Goal: Contribute content: Contribute content

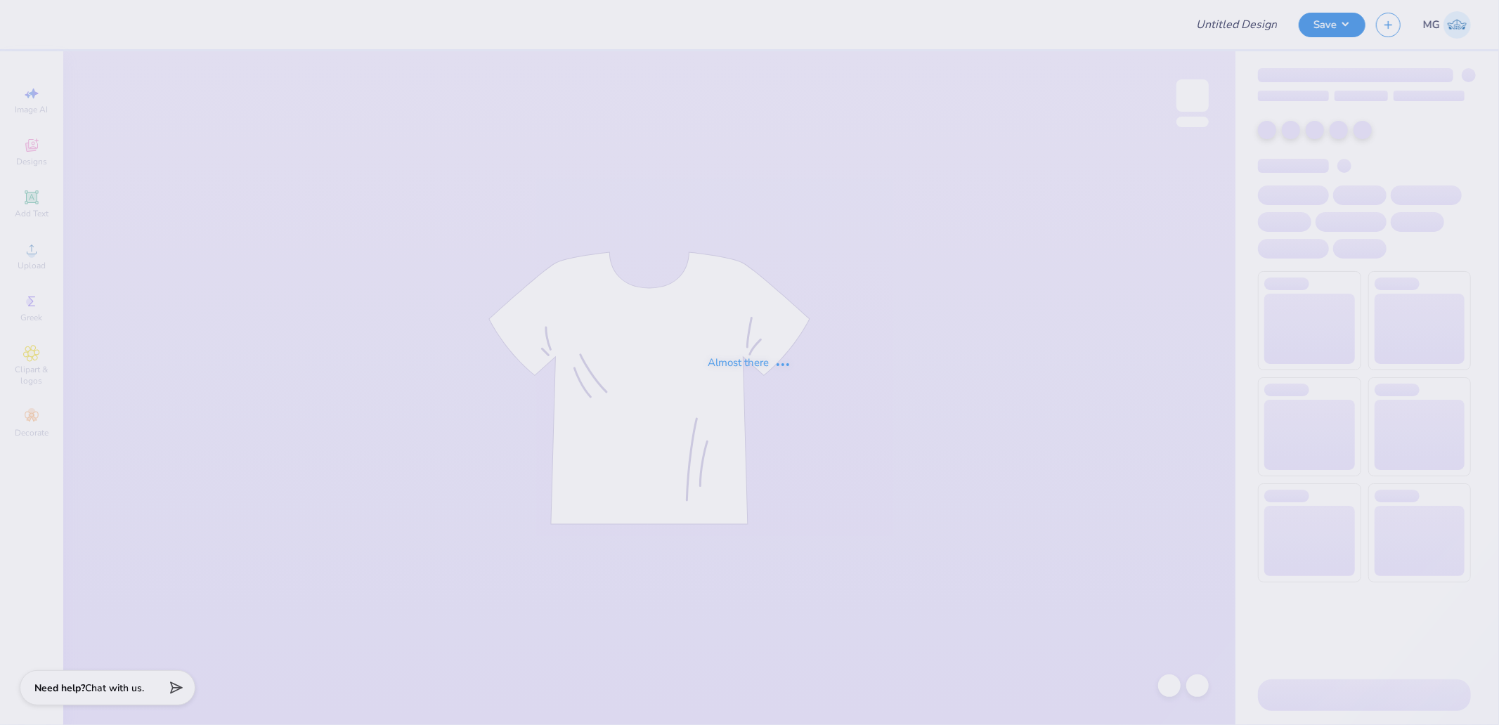
type input "Delt Fall 25 rush shirts"
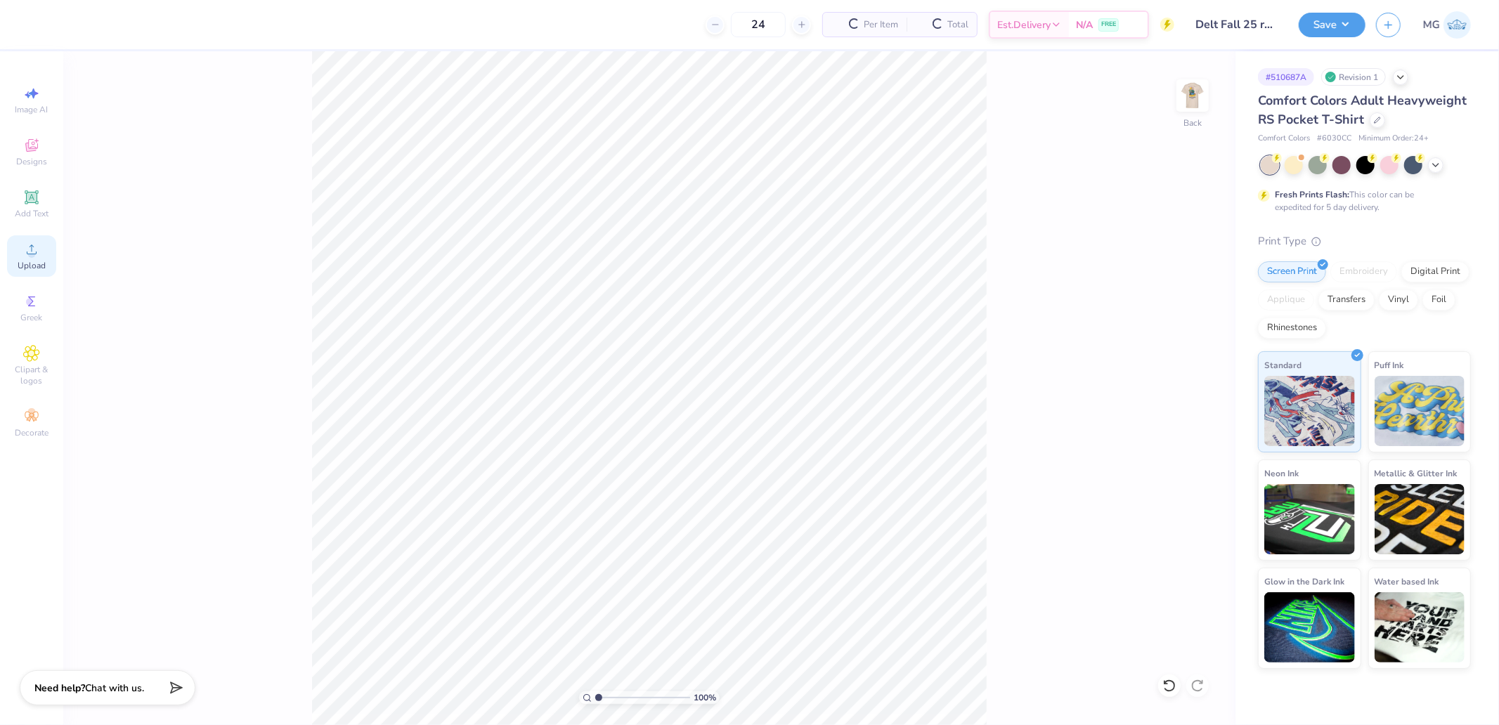
click at [39, 257] on div "Upload" at bounding box center [31, 255] width 49 height 41
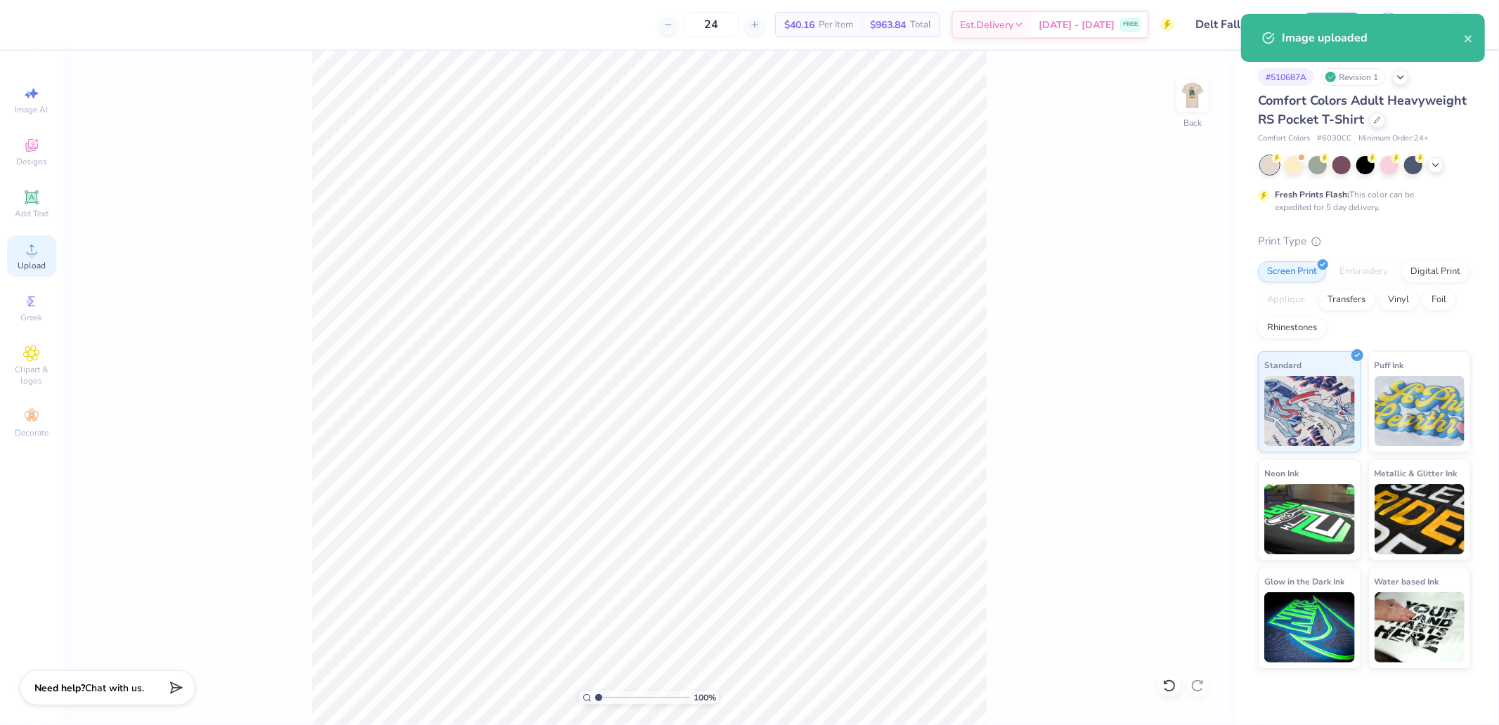
click at [54, 275] on div "Image AI Designs Add Text Upload Greek Clipart & logos Decorate" at bounding box center [31, 261] width 49 height 365
click at [41, 250] on div "Upload" at bounding box center [31, 255] width 49 height 41
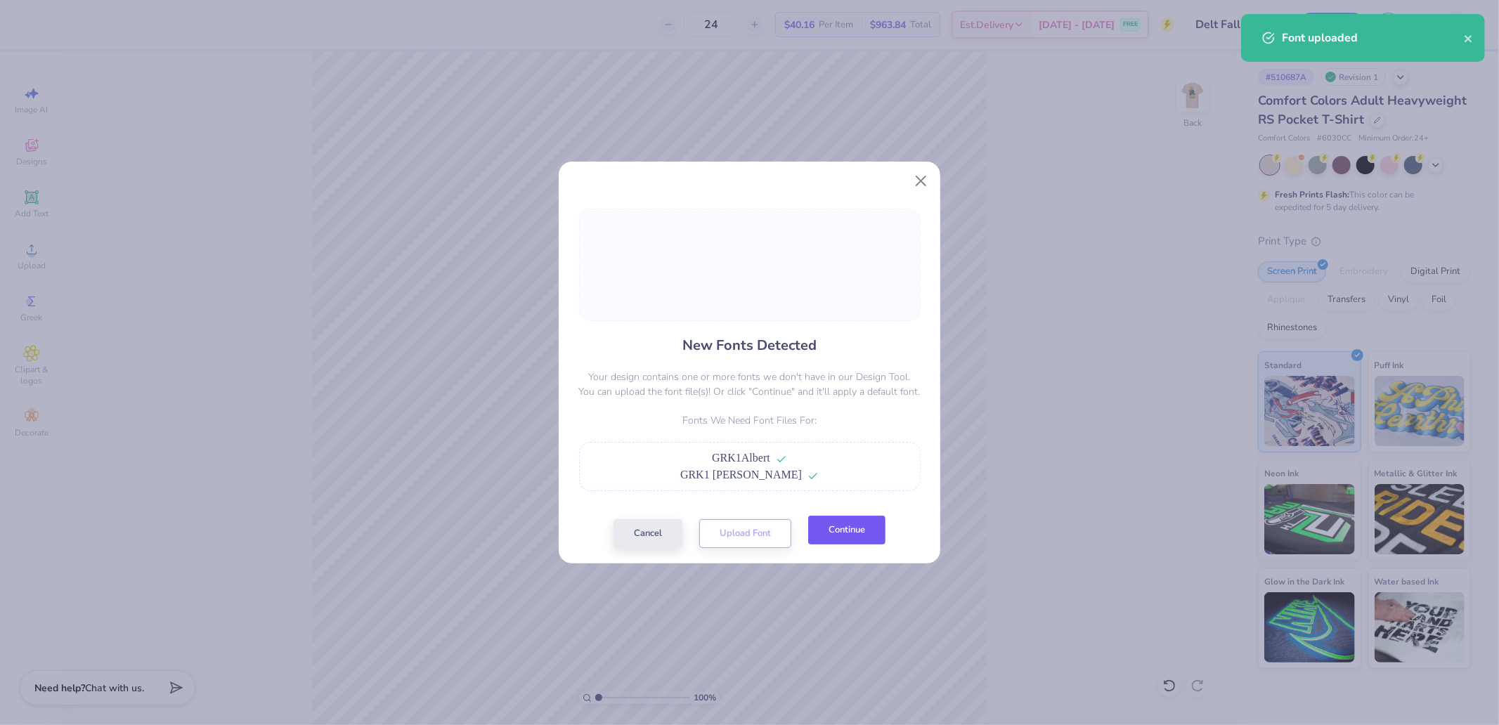
click at [845, 525] on button "Continue" at bounding box center [846, 530] width 77 height 29
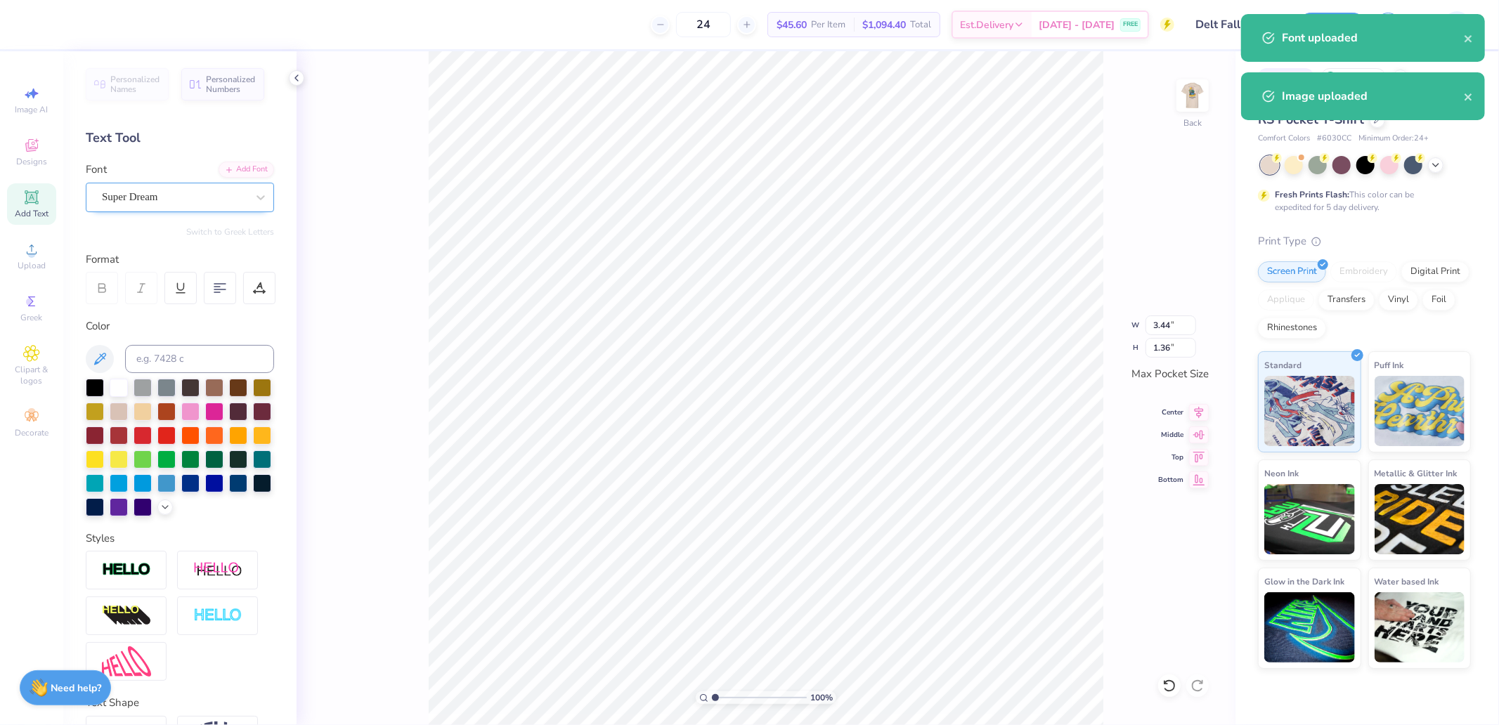
click at [177, 199] on div "Super Dream" at bounding box center [175, 197] width 148 height 22
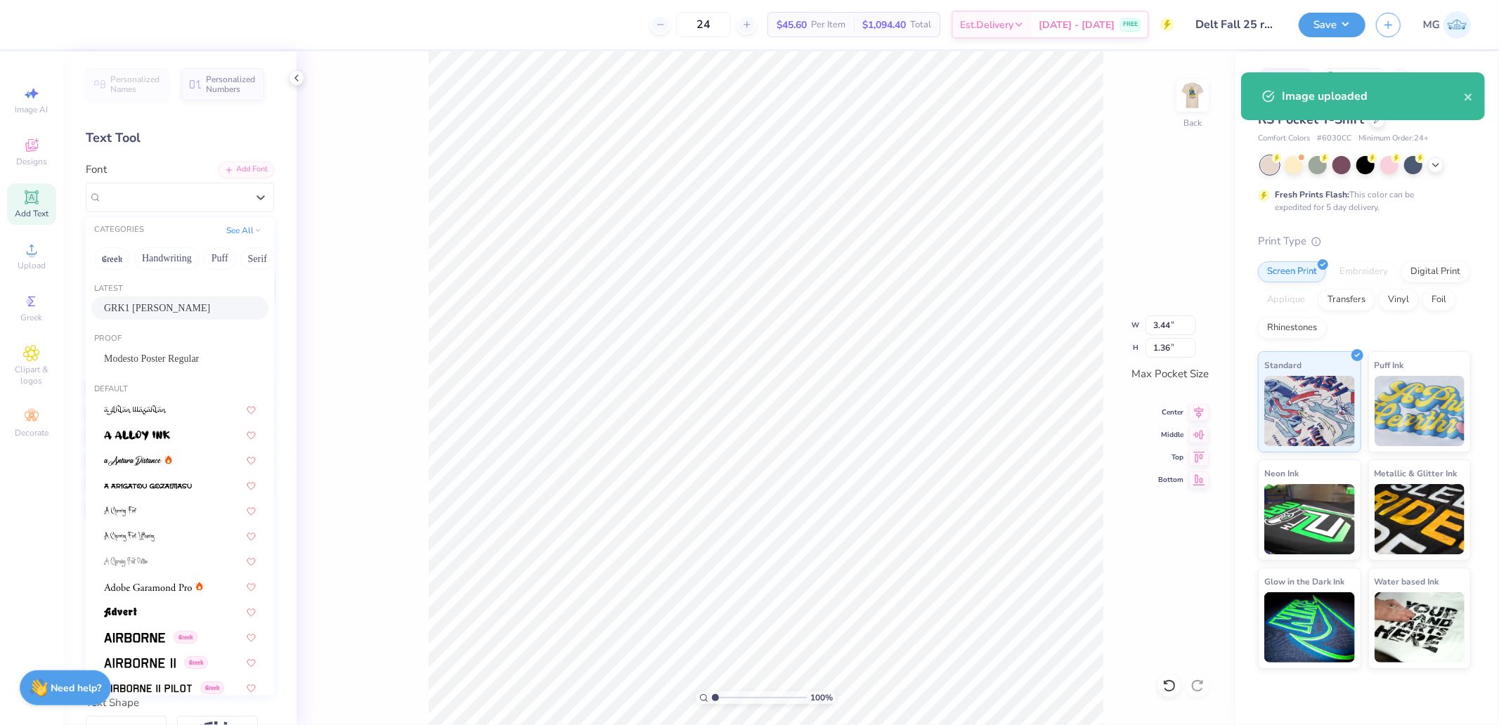
click at [153, 298] on div "GRK1 [PERSON_NAME]" at bounding box center [179, 308] width 177 height 23
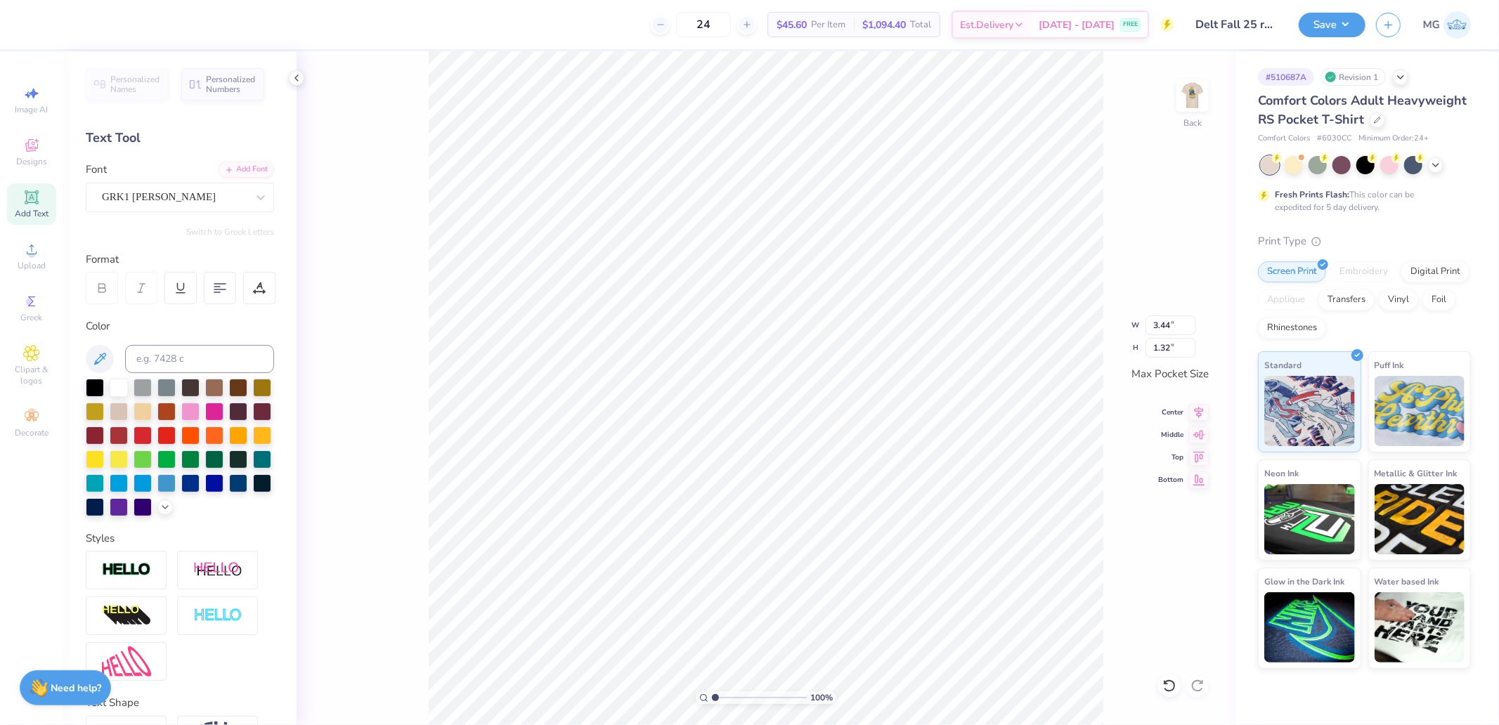
type input "1.32"
click at [1161, 334] on input "3.44" at bounding box center [1171, 326] width 51 height 20
type input "3.50"
type input "1.35"
click at [1176, 107] on div at bounding box center [1192, 95] width 65 height 65
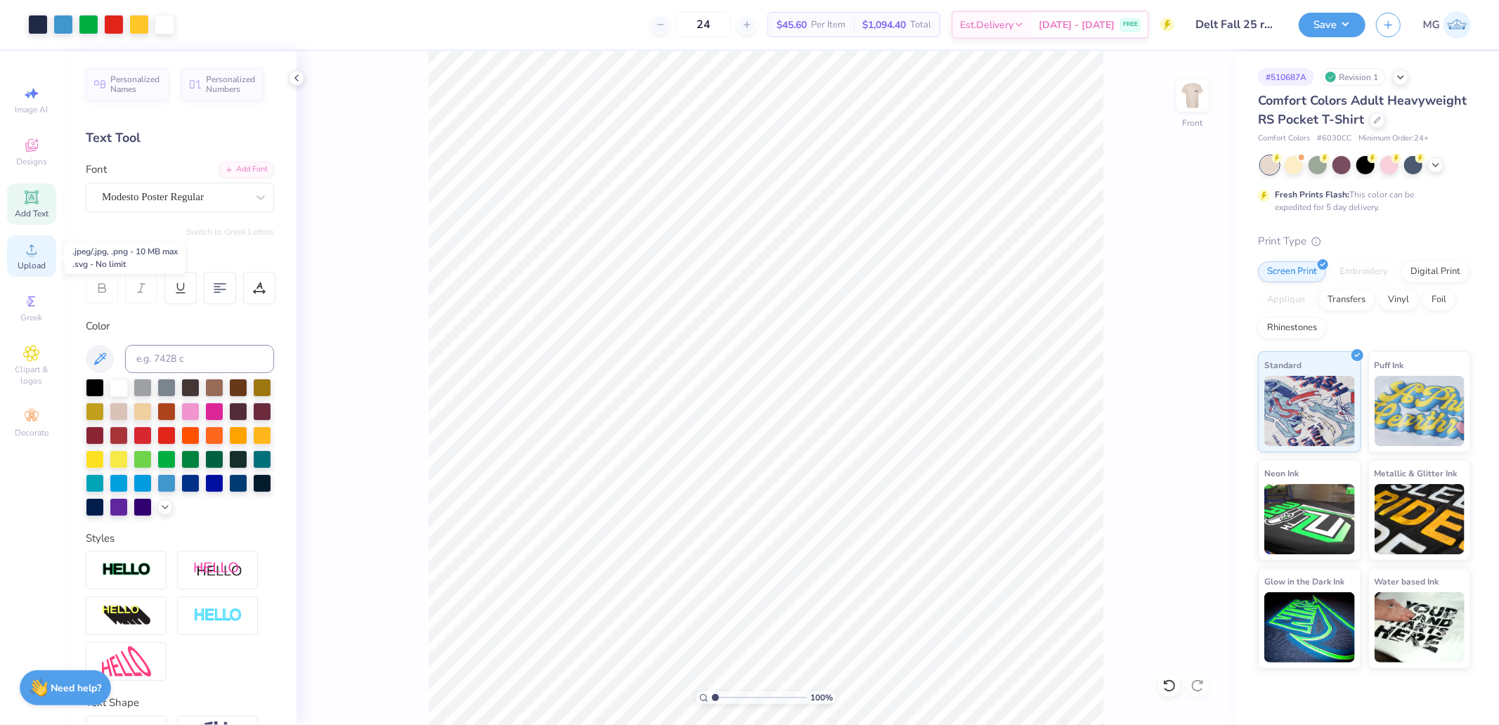
click at [33, 257] on circle at bounding box center [31, 254] width 8 height 8
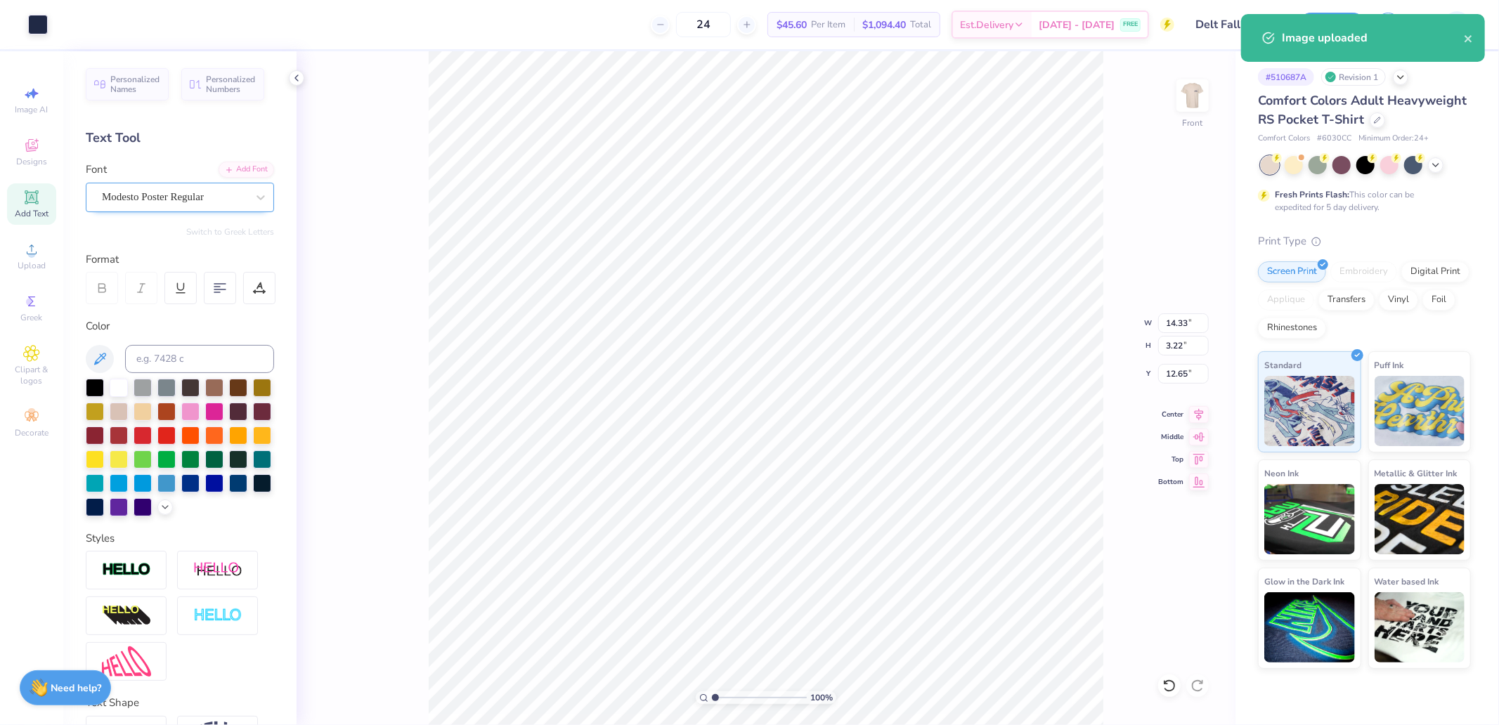
click at [179, 188] on div at bounding box center [174, 197] width 145 height 19
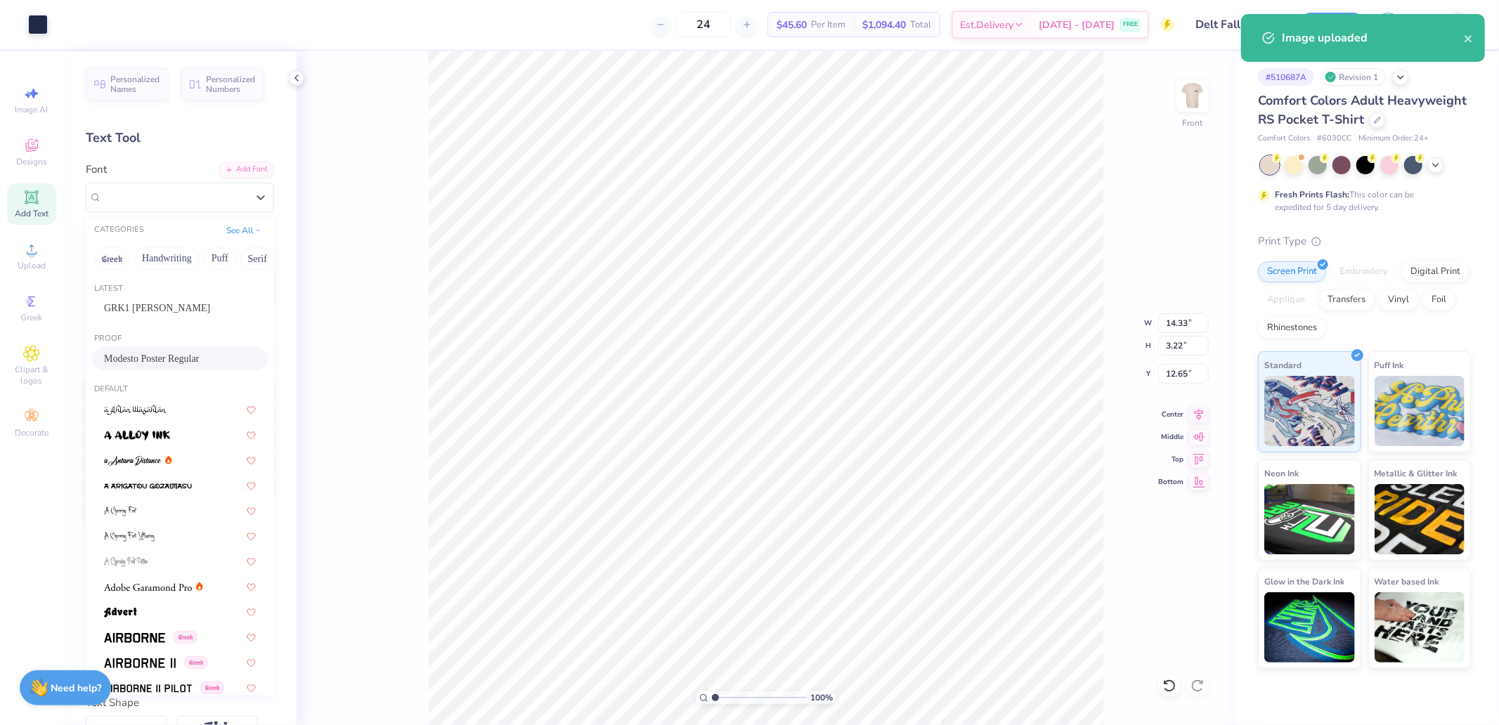
click at [146, 353] on span "Modesto Poster Regular" at bounding box center [151, 358] width 95 height 15
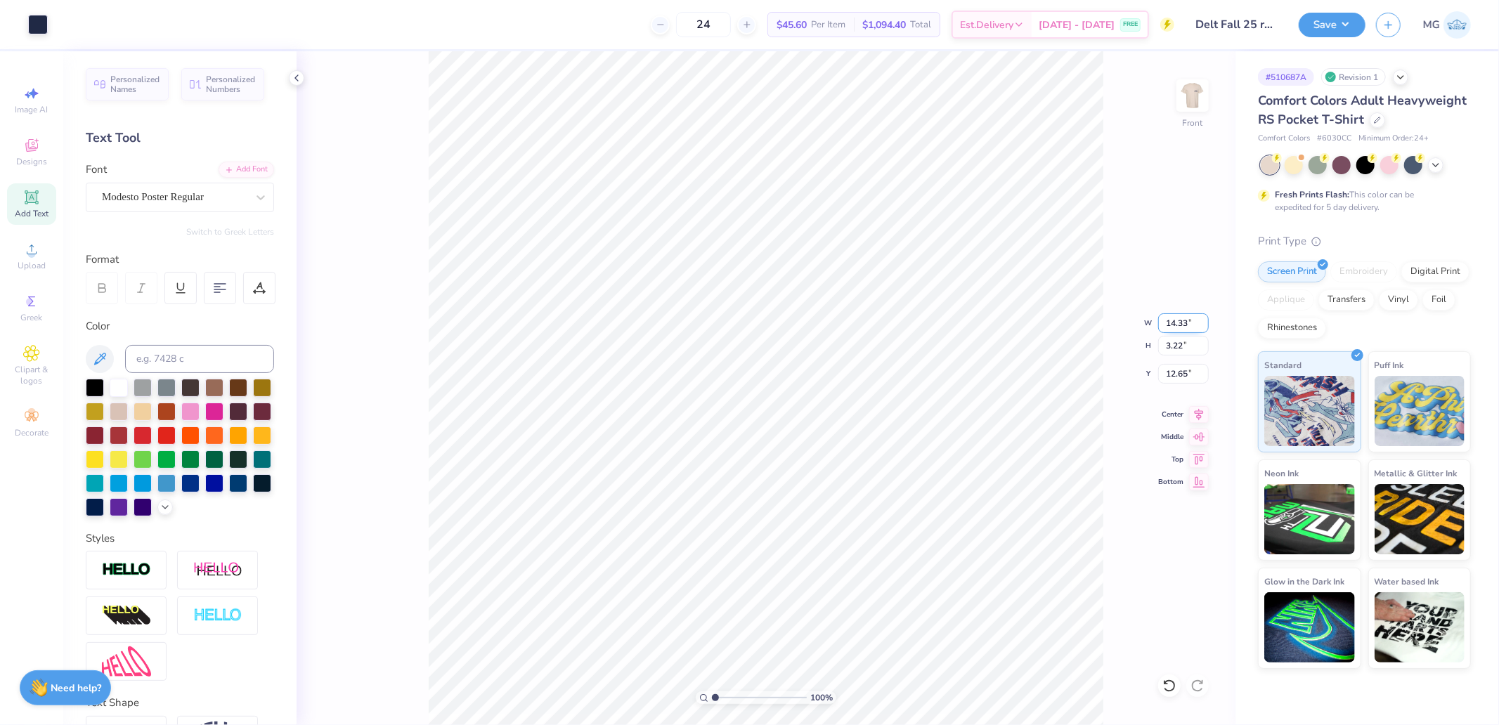
click at [1186, 325] on input "14.33" at bounding box center [1183, 323] width 51 height 20
type input "15.50"
type input "12.00"
type input "2.69"
type input "15.76"
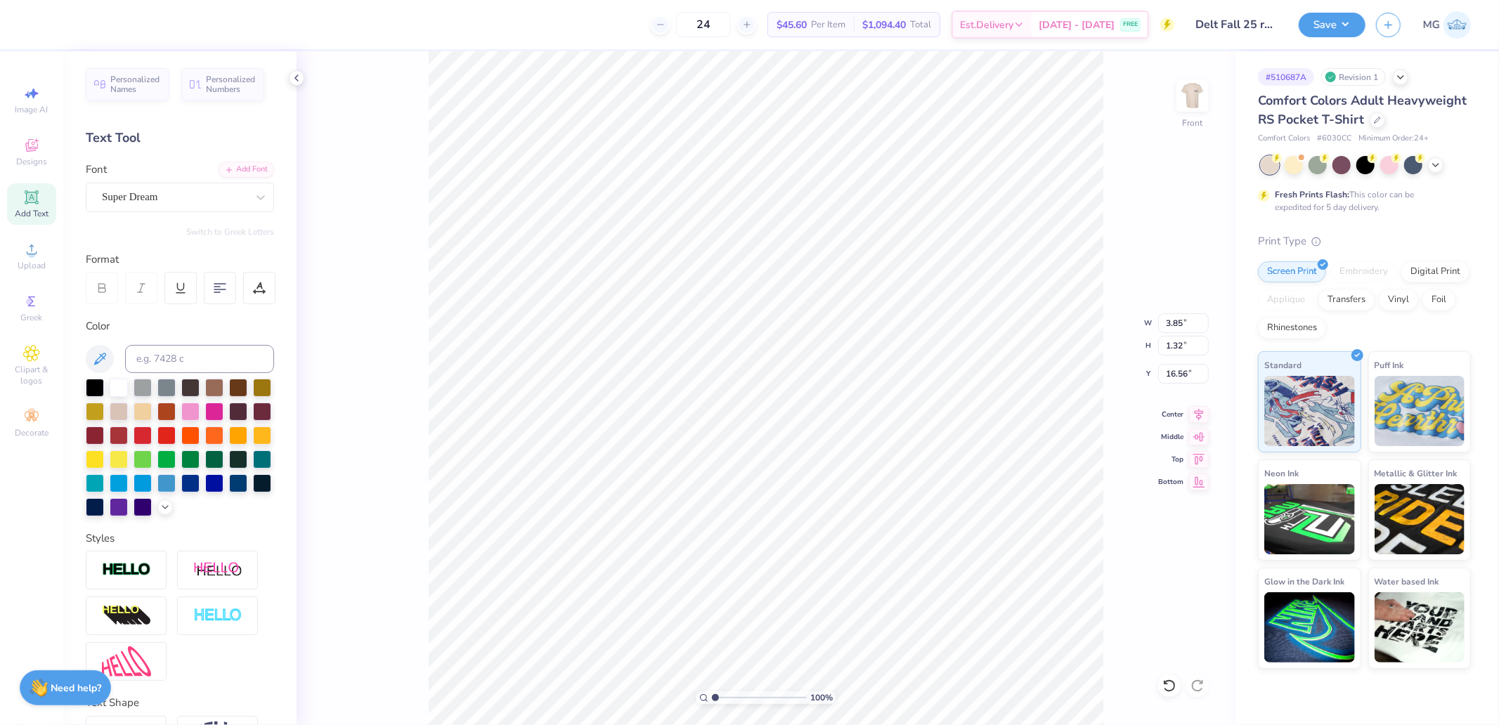
click at [158, 188] on div "Super Dream" at bounding box center [175, 197] width 148 height 22
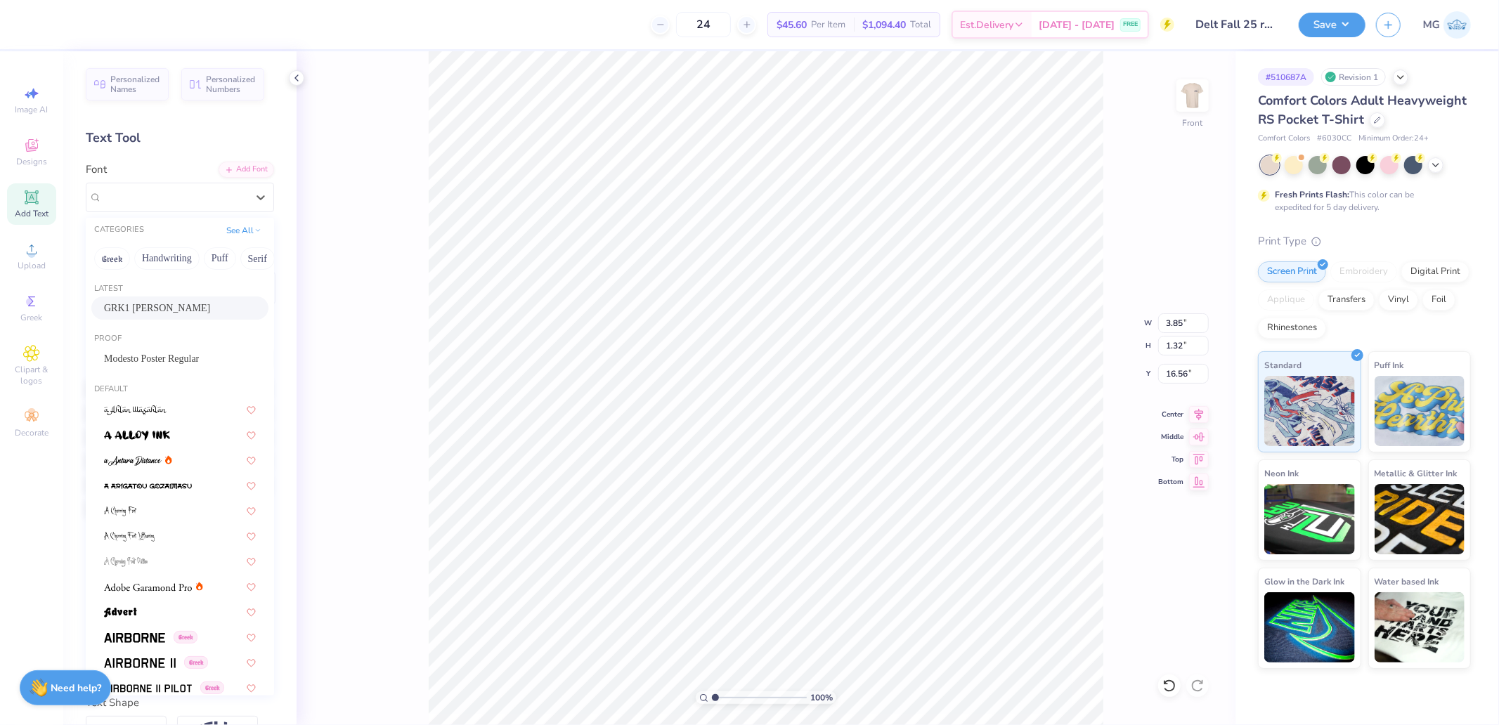
click at [150, 306] on span "GRK1 [PERSON_NAME]" at bounding box center [157, 308] width 106 height 15
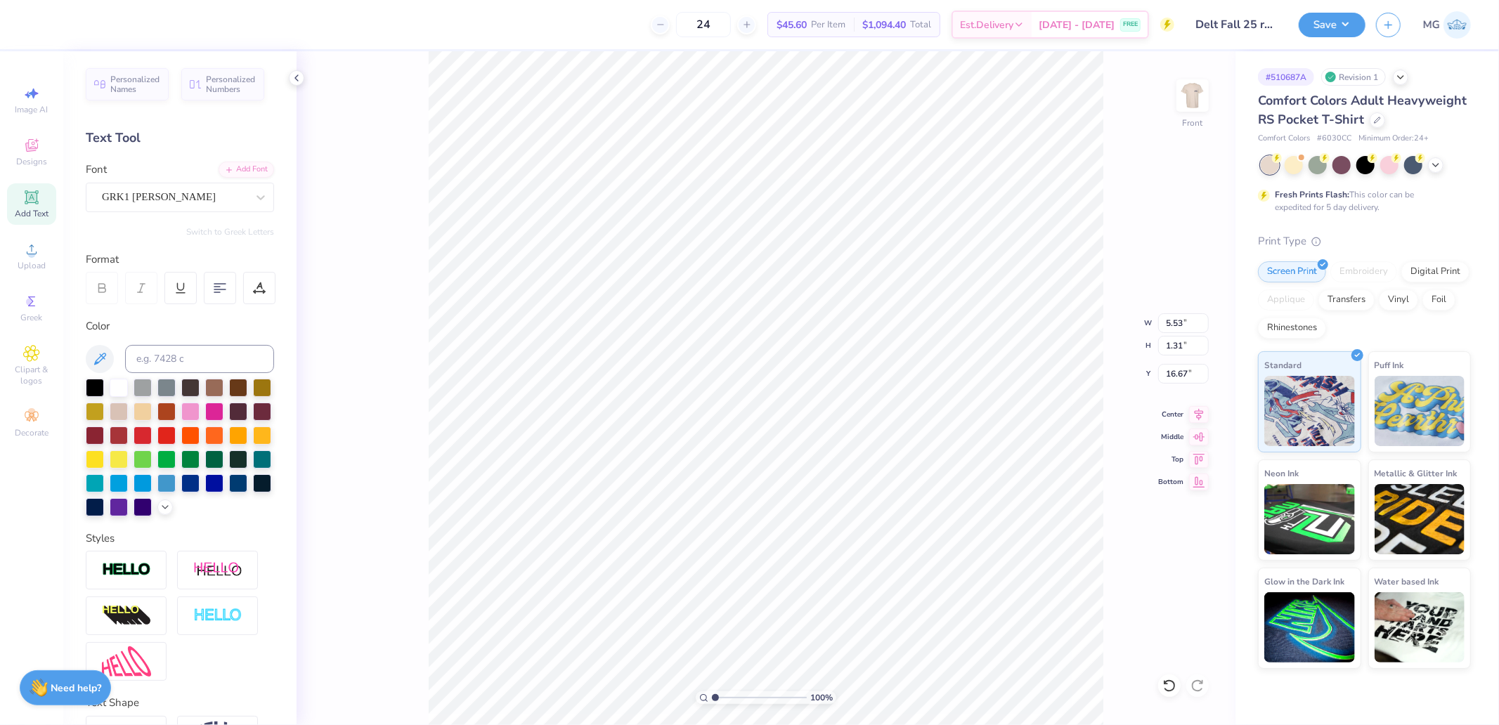
type input "5.53"
type input "1.31"
type input "16.67"
click at [153, 202] on div "GRK1 [PERSON_NAME]" at bounding box center [175, 197] width 148 height 22
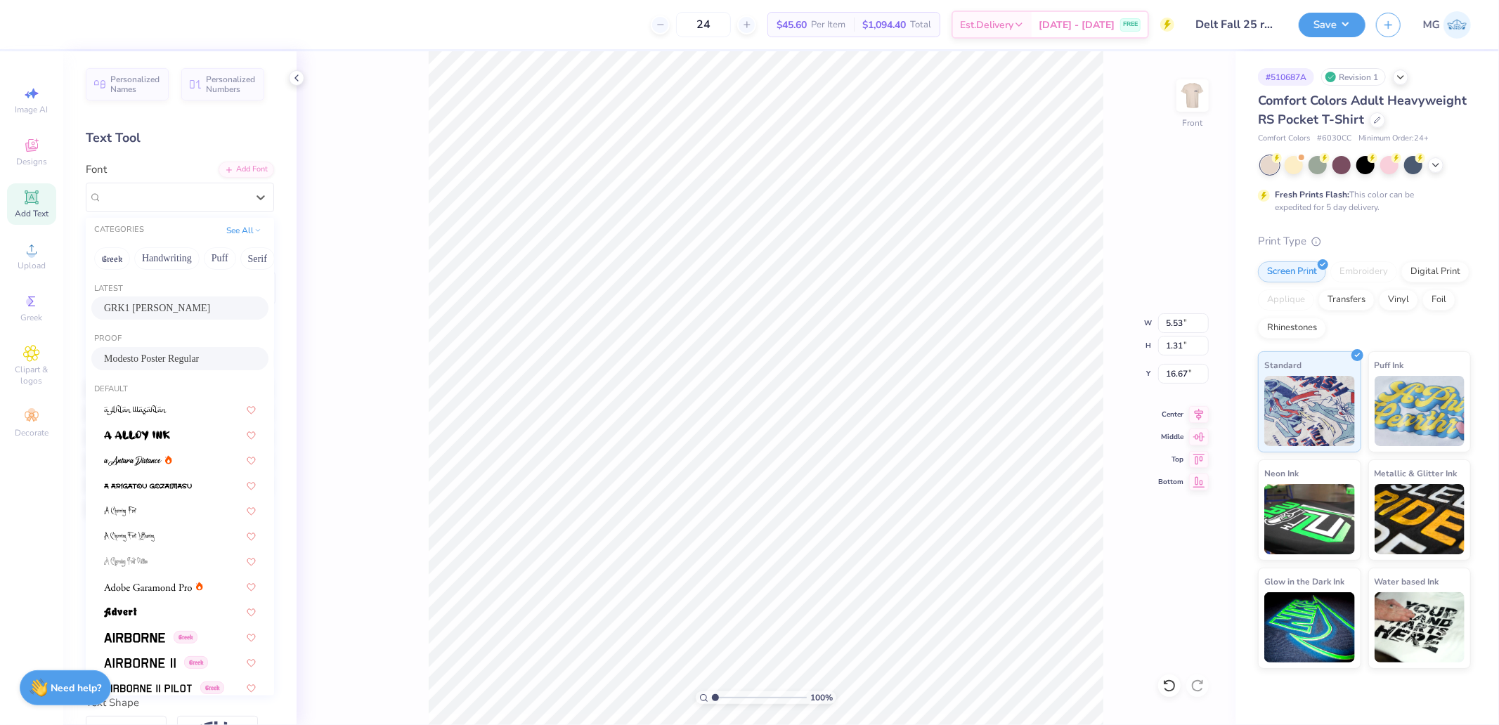
click at [148, 353] on span "Modesto Poster Regular" at bounding box center [151, 358] width 95 height 15
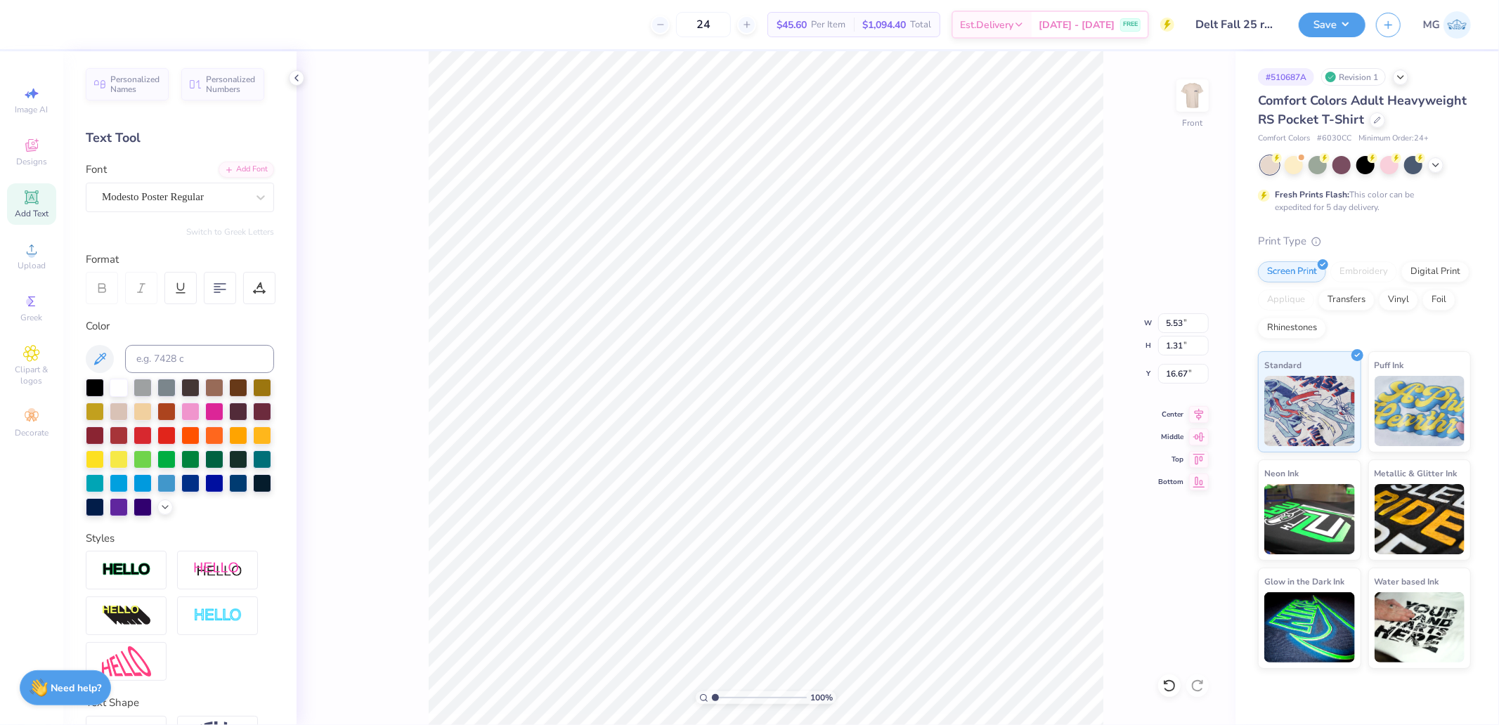
type input "4.22"
type input "1.30"
type input "16.68"
type input "2.16"
type input "15.76"
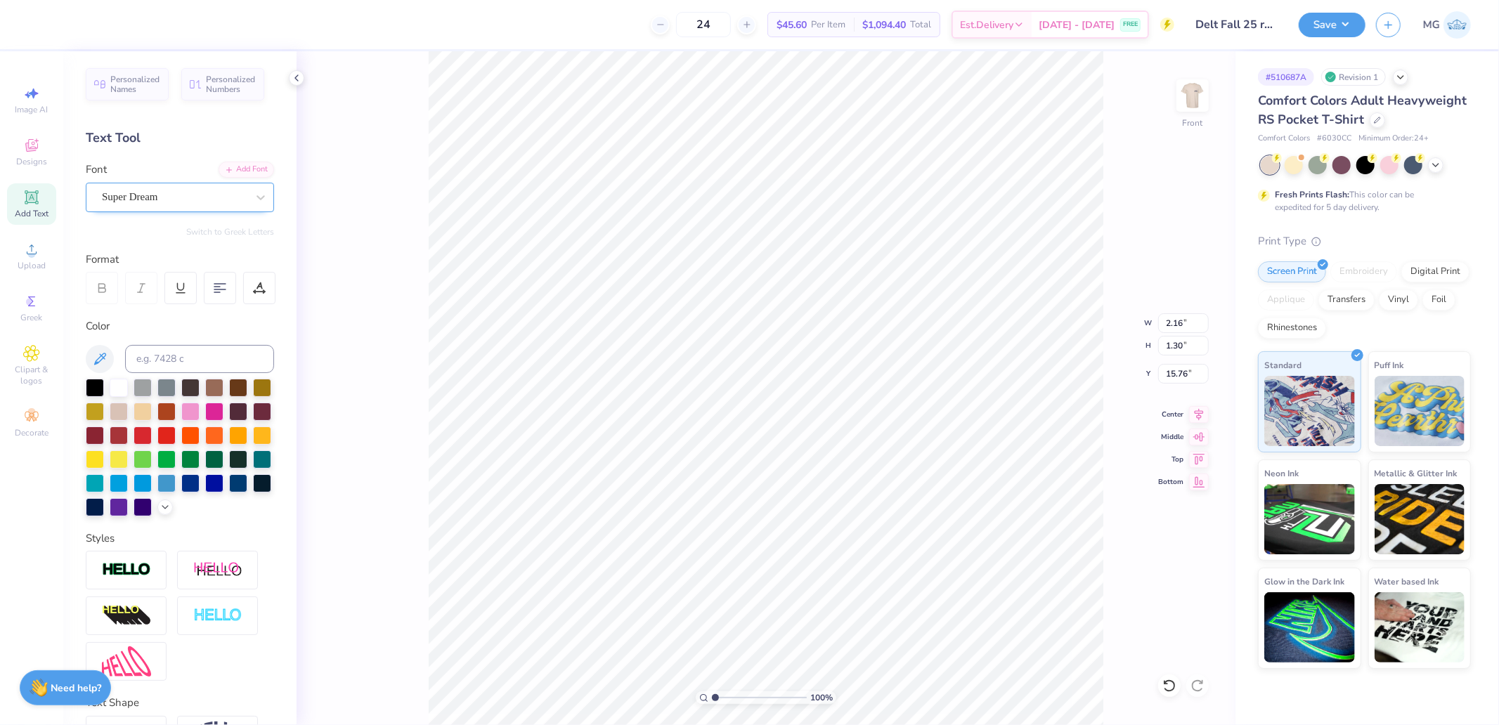
click at [130, 195] on div "Super Dream" at bounding box center [175, 197] width 148 height 22
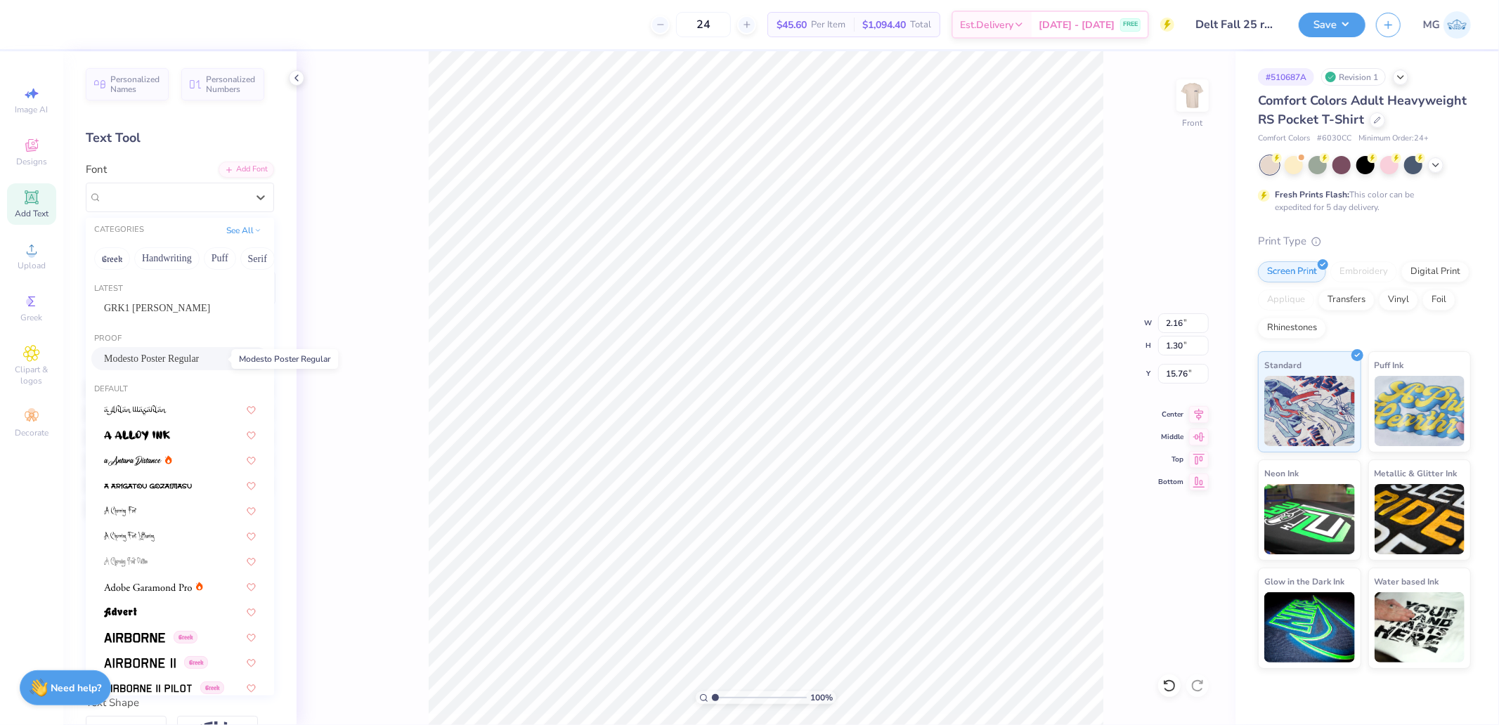
click at [151, 355] on span "Modesto Poster Regular" at bounding box center [151, 358] width 95 height 15
type input "2.32"
type input "1.32"
type input "15.87"
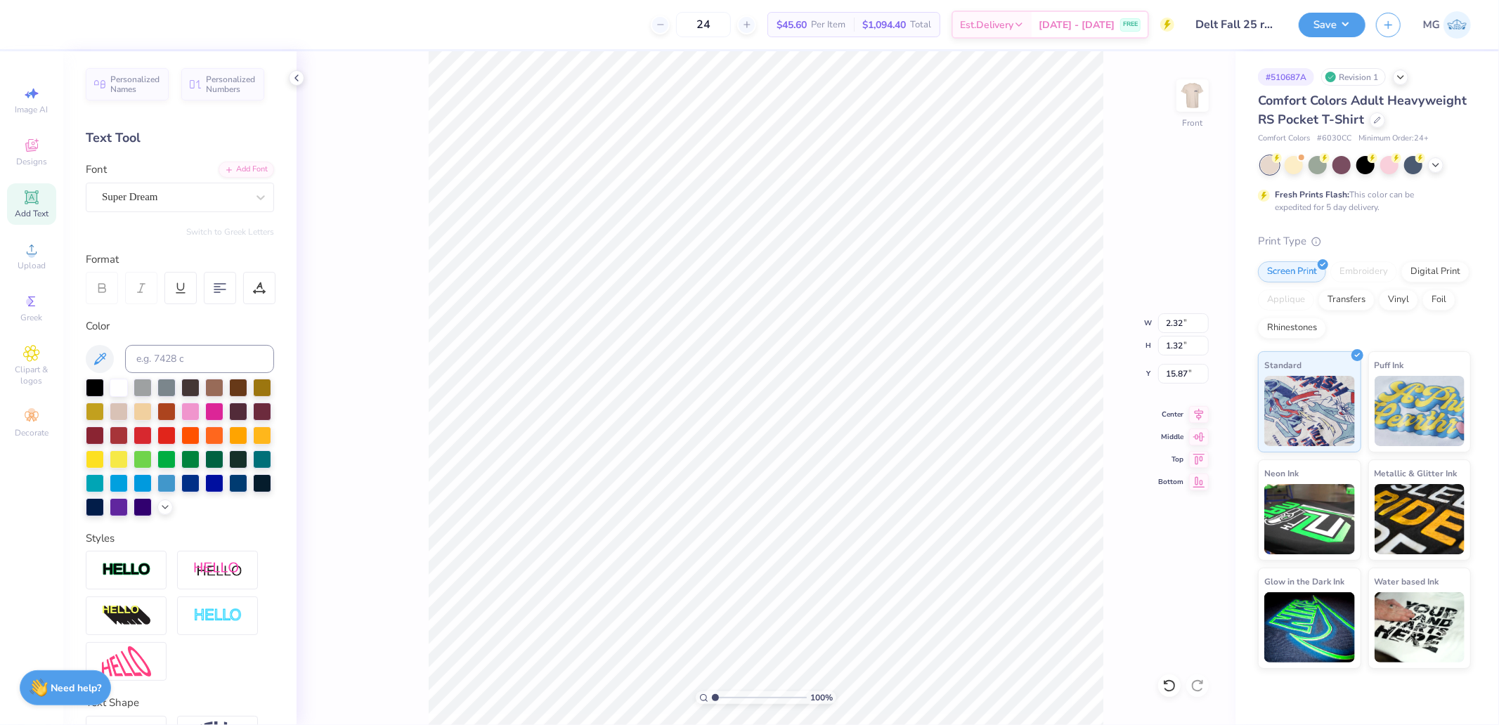
type input "2.07"
type input "1.30"
type input "17.16"
click at [138, 200] on div "Super Dream" at bounding box center [175, 197] width 148 height 22
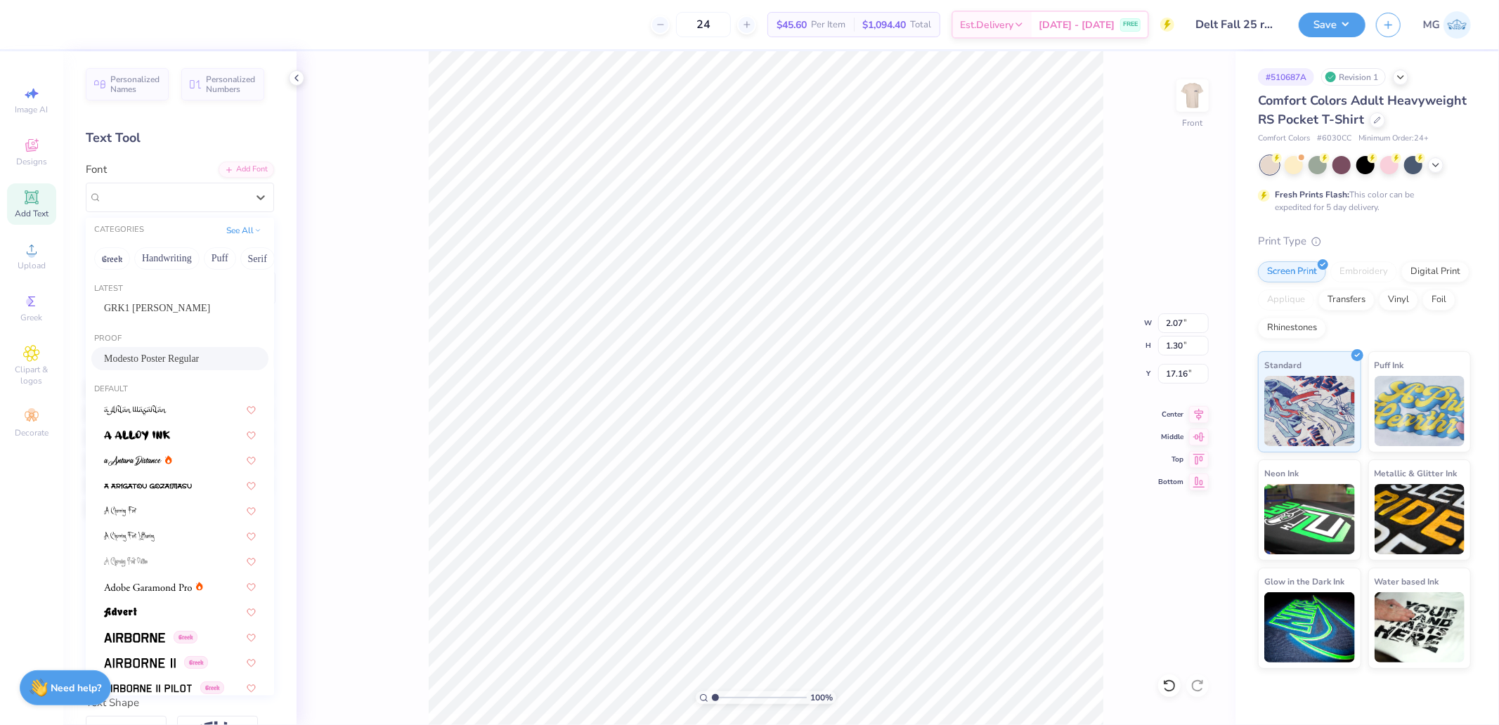
click at [155, 356] on span "Modesto Poster Regular" at bounding box center [151, 358] width 95 height 15
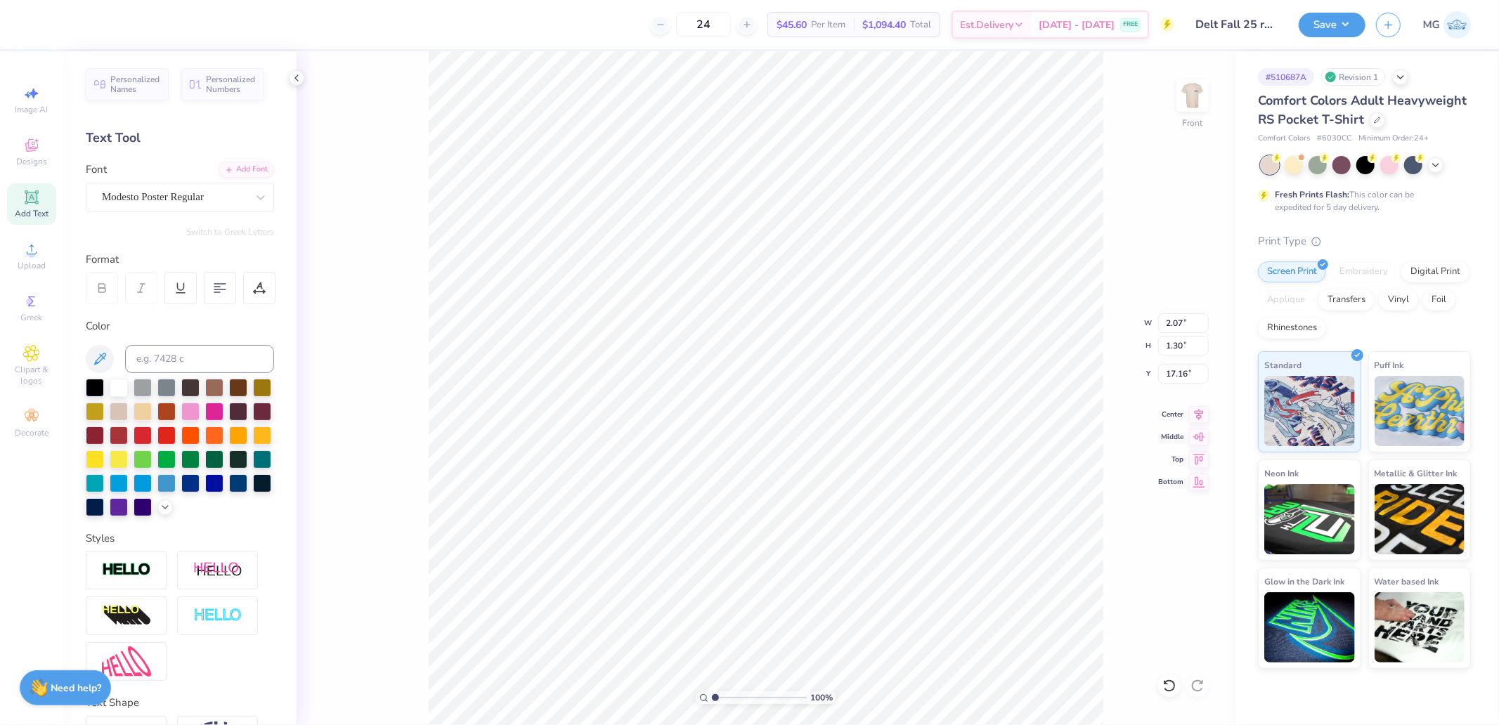
type input "2.21"
type input "1.32"
type input "17.27"
type input "4.57"
type input "1.33"
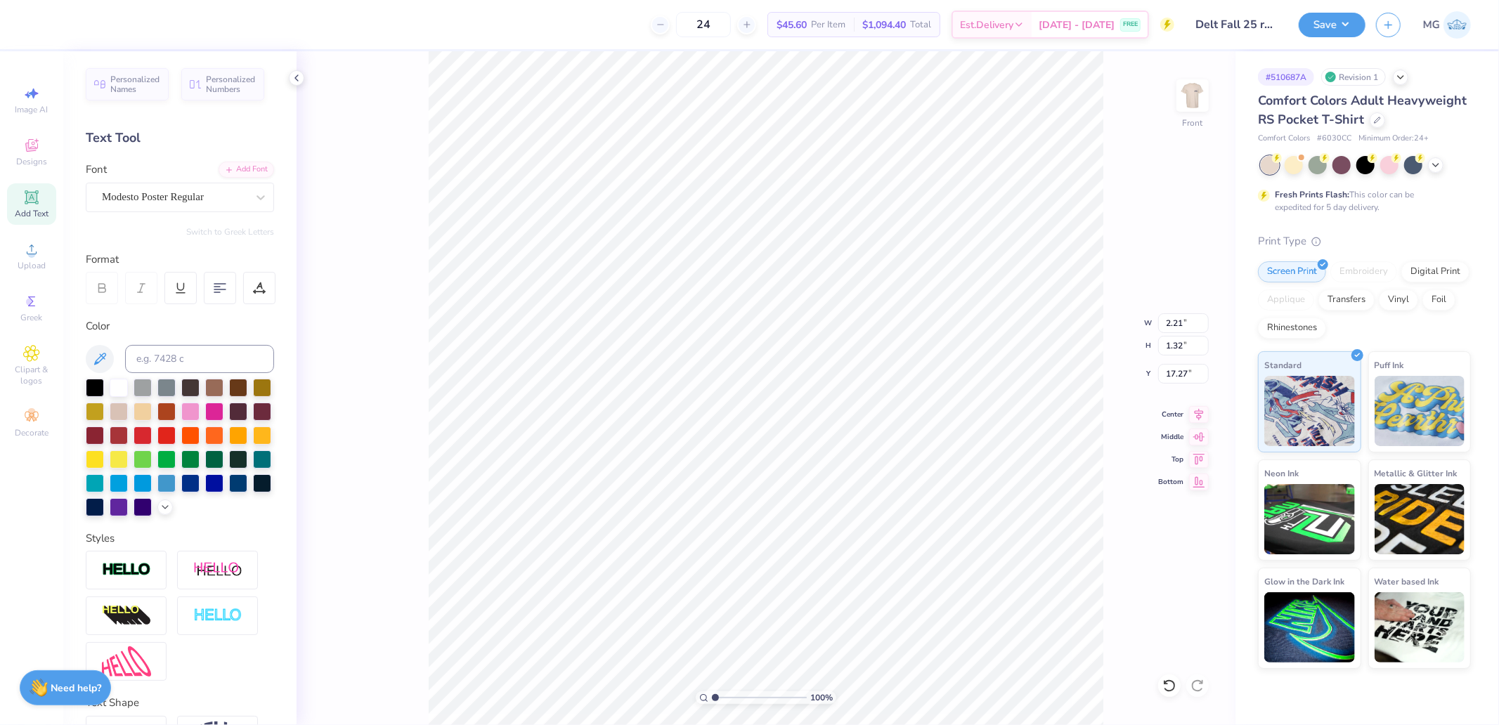
type input "16.54"
click at [187, 200] on div "Super Dream" at bounding box center [175, 197] width 148 height 22
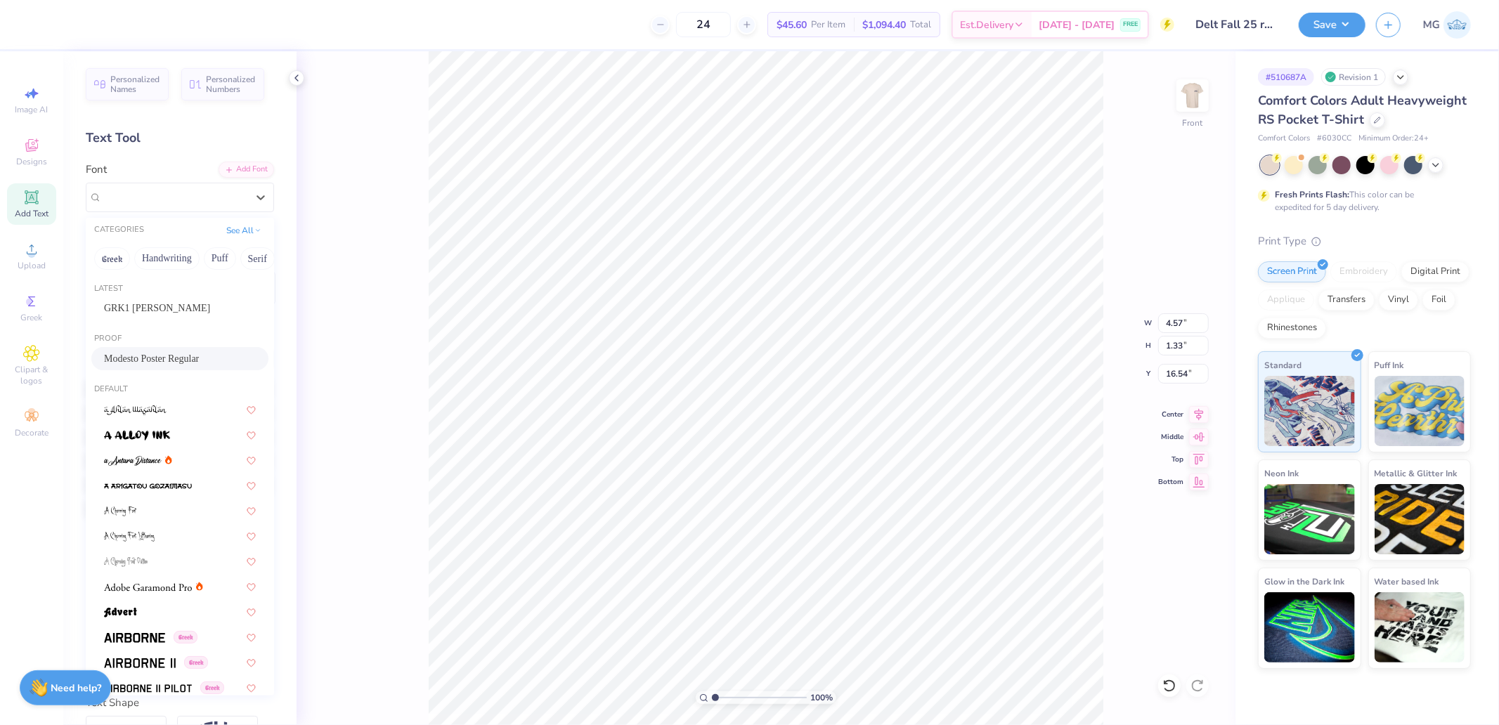
click at [159, 351] on span "Modesto Poster Regular" at bounding box center [151, 358] width 95 height 15
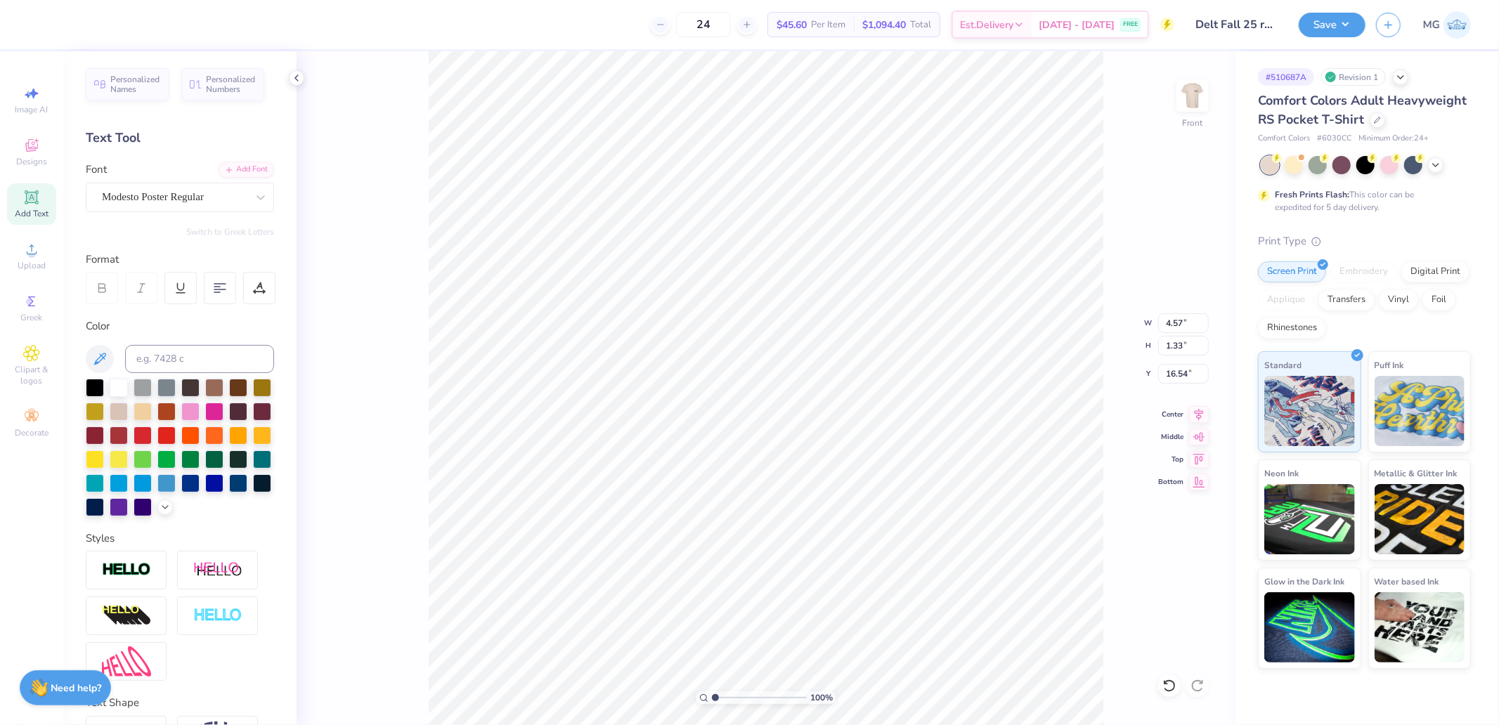
type input "4.79"
type input "1.34"
type input "16.66"
click at [1200, 416] on icon at bounding box center [1199, 413] width 9 height 12
type input "9.26"
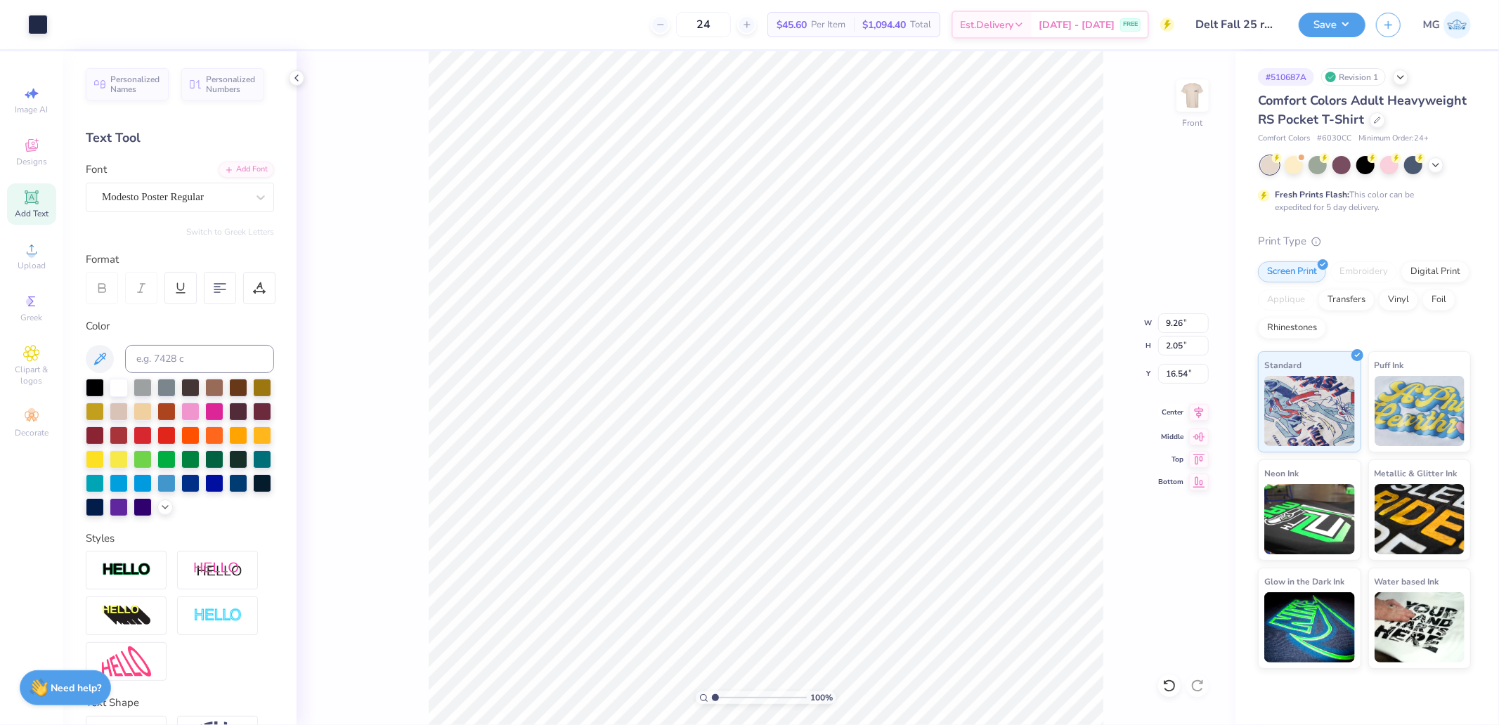
type input "2.05"
type input "16.16"
type input "8.13"
type input "1.80"
click at [1198, 415] on icon at bounding box center [1199, 412] width 20 height 17
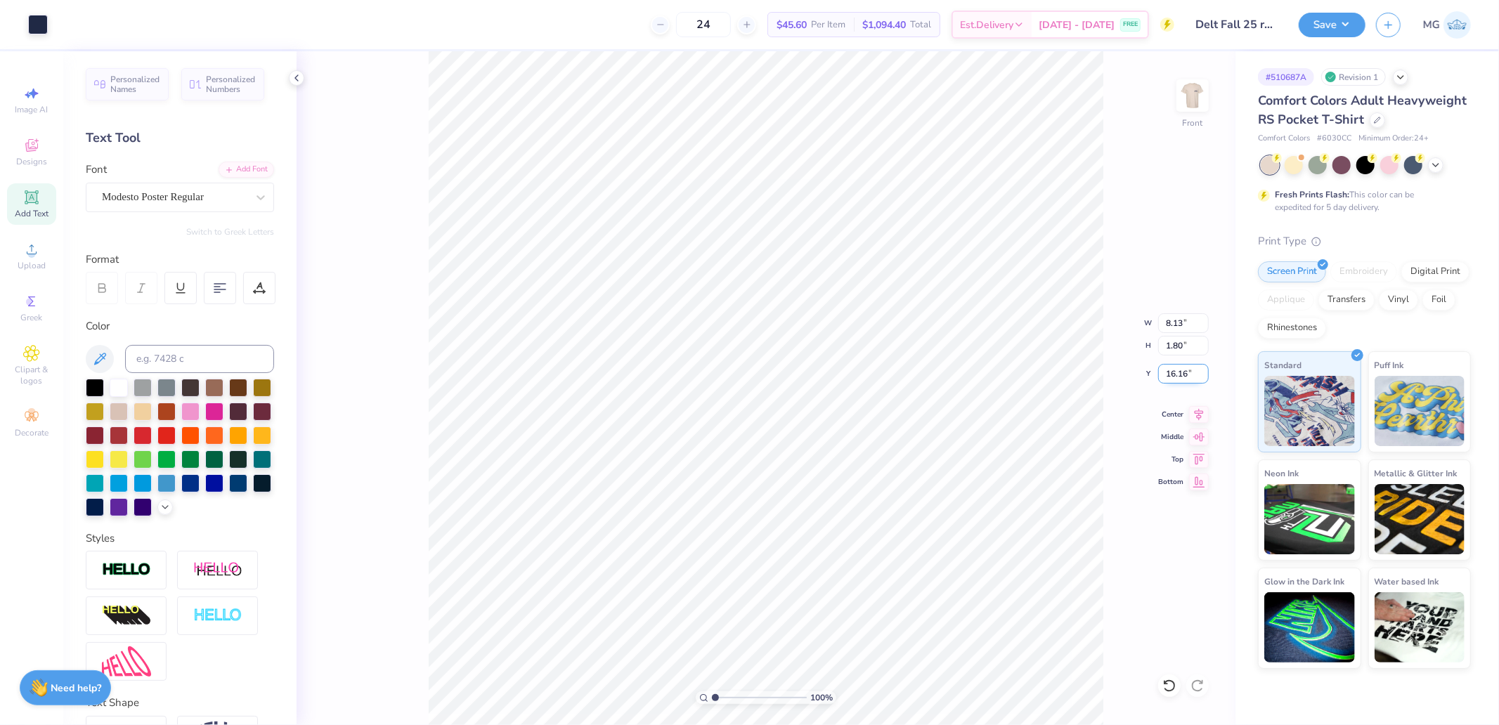
click at [1185, 372] on input "16.16" at bounding box center [1183, 374] width 51 height 20
type input "16.14"
click at [1174, 380] on input "2.93" at bounding box center [1183, 374] width 51 height 20
type input "3.00"
click at [142, 31] on div at bounding box center [139, 23] width 20 height 20
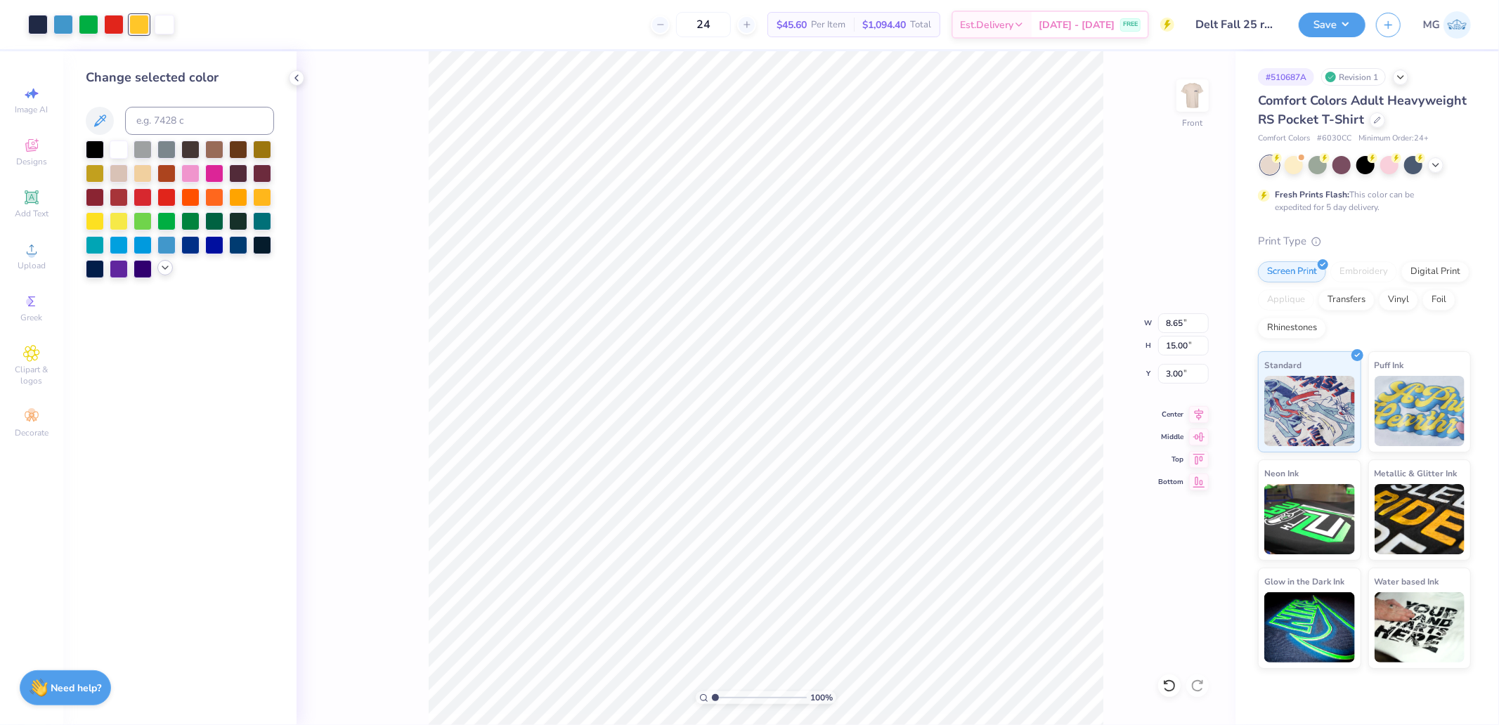
click at [169, 270] on icon at bounding box center [165, 267] width 11 height 11
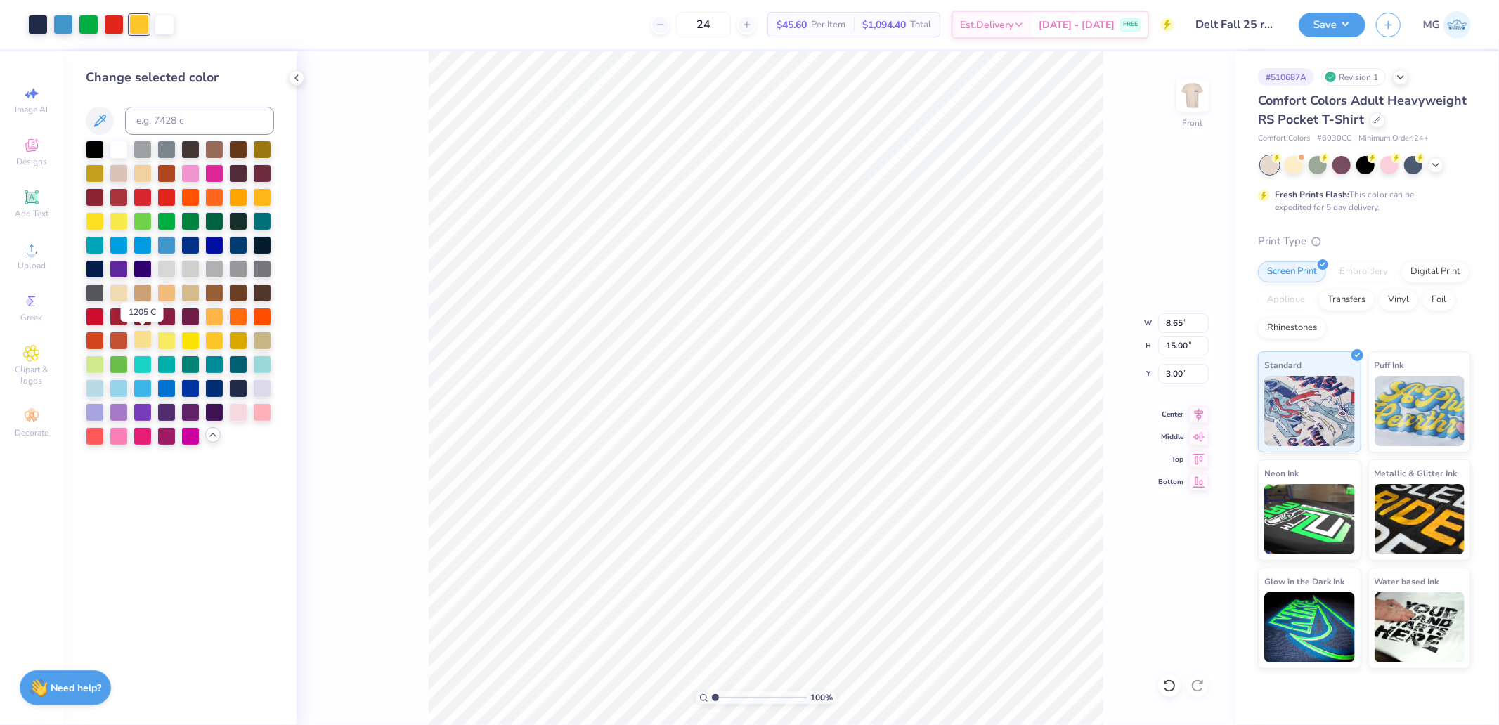
click at [143, 338] on div at bounding box center [143, 339] width 18 height 18
click at [85, 26] on div at bounding box center [89, 23] width 20 height 20
click at [119, 363] on div at bounding box center [119, 363] width 18 height 18
click at [101, 26] on div at bounding box center [101, 25] width 146 height 20
click at [110, 25] on div at bounding box center [114, 23] width 20 height 20
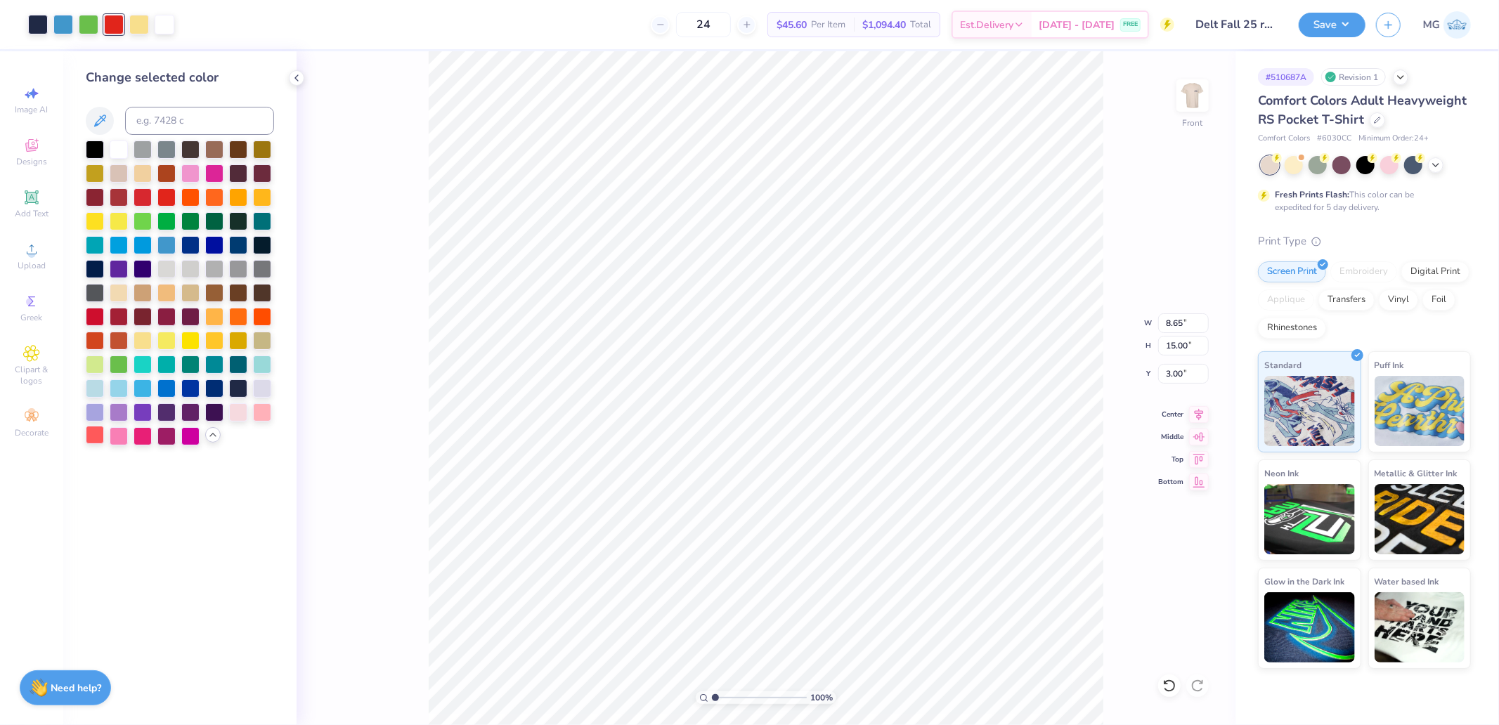
click at [96, 433] on div at bounding box center [95, 435] width 18 height 18
click at [67, 20] on div at bounding box center [63, 23] width 20 height 20
click at [143, 385] on div at bounding box center [143, 389] width 18 height 18
click at [169, 248] on div at bounding box center [166, 244] width 18 height 18
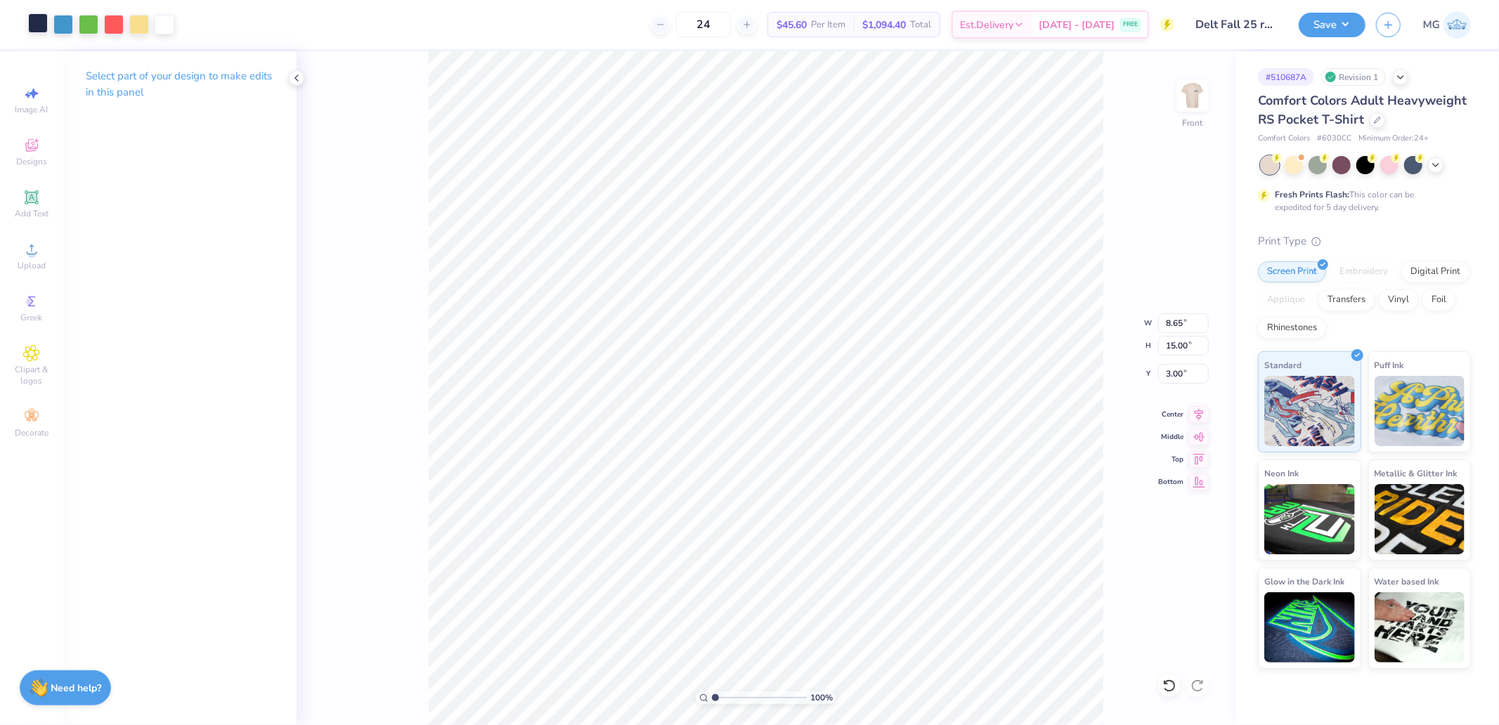
click at [38, 19] on div at bounding box center [38, 23] width 20 height 20
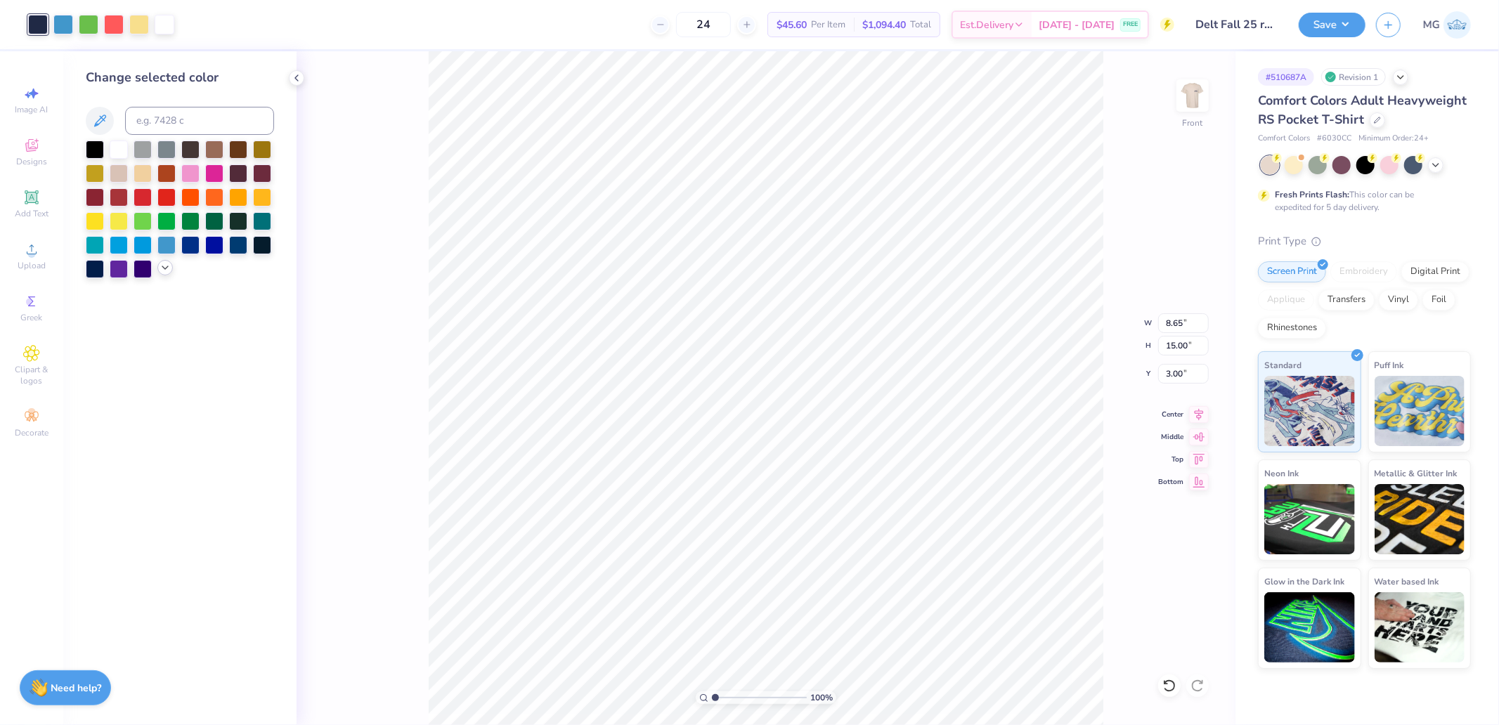
click at [160, 271] on icon at bounding box center [165, 267] width 11 height 11
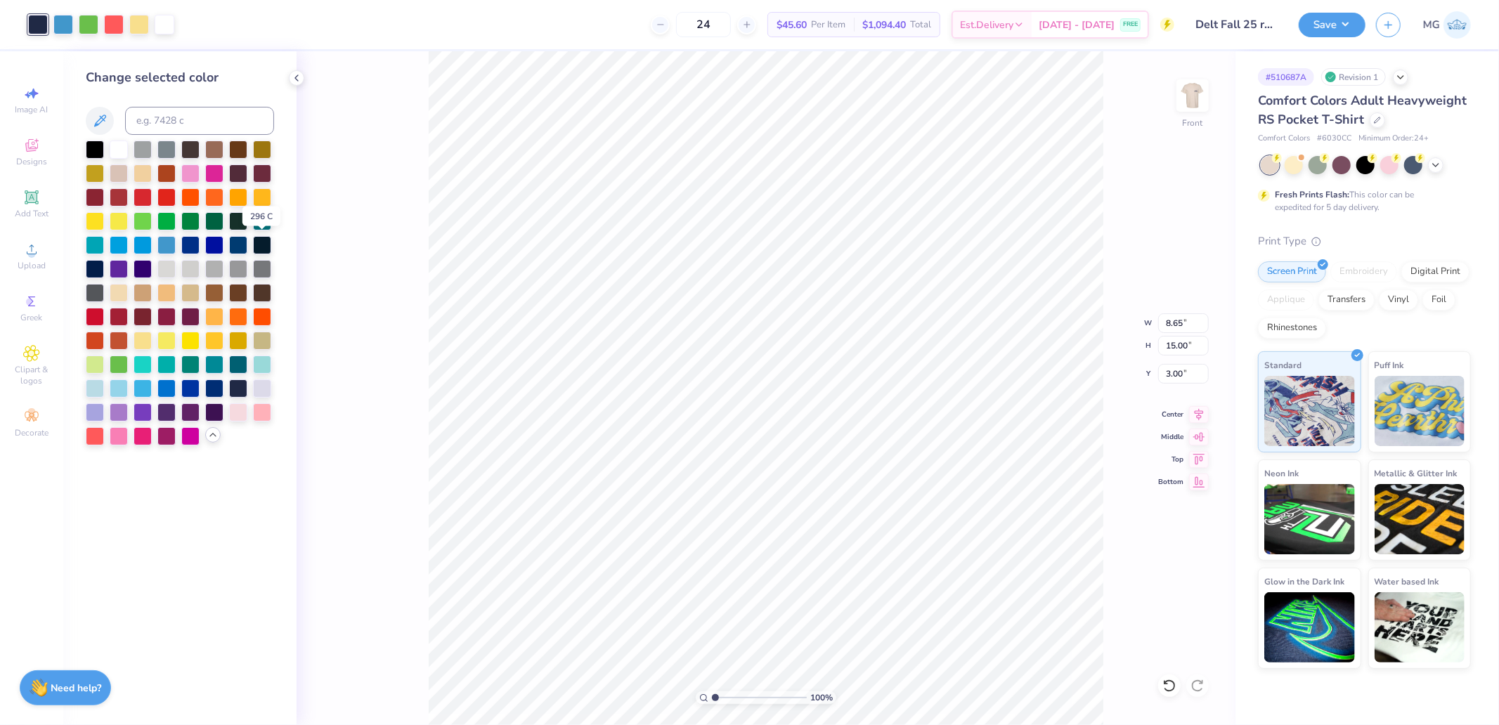
drag, startPoint x: 258, startPoint y: 245, endPoint x: 417, endPoint y: 412, distance: 230.7
click at [259, 245] on div at bounding box center [262, 245] width 18 height 18
click at [240, 387] on div at bounding box center [238, 387] width 18 height 18
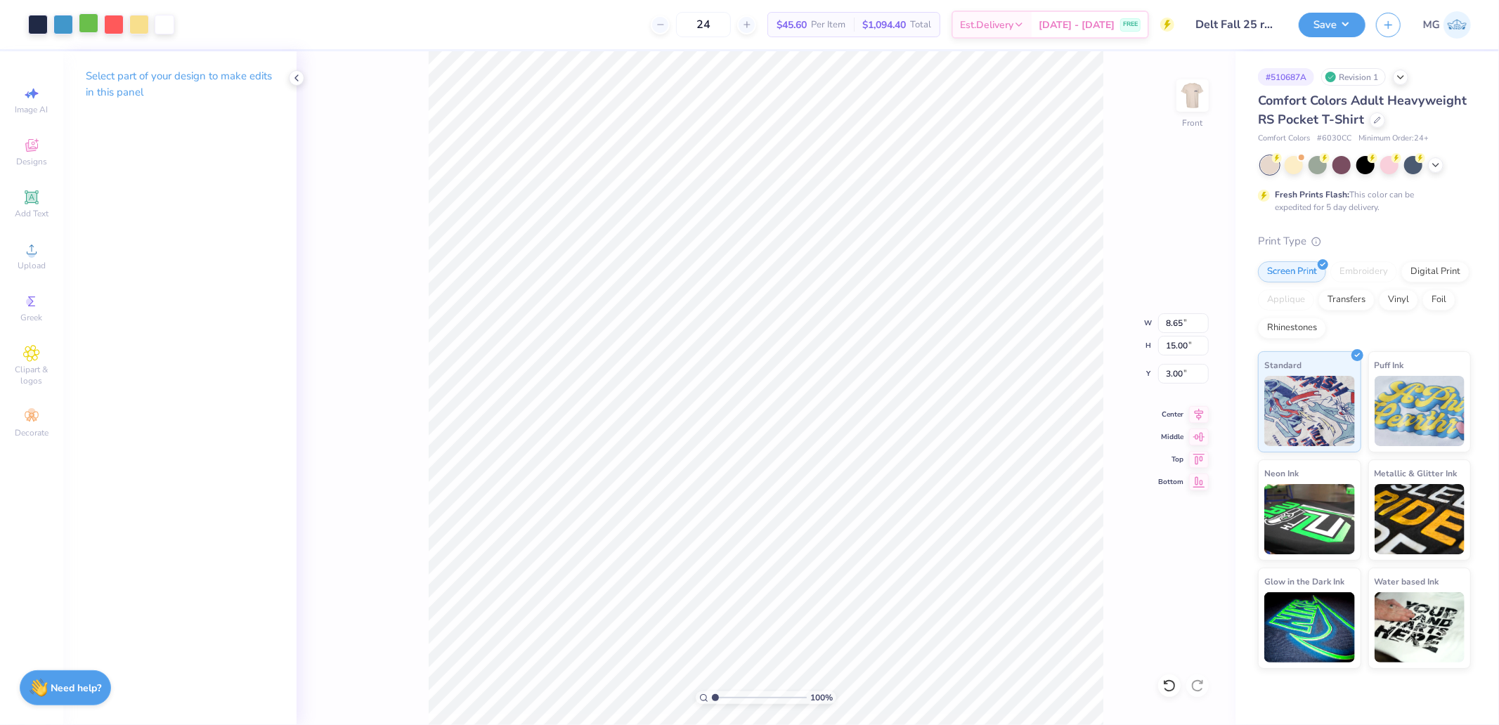
click at [82, 19] on div at bounding box center [89, 23] width 20 height 20
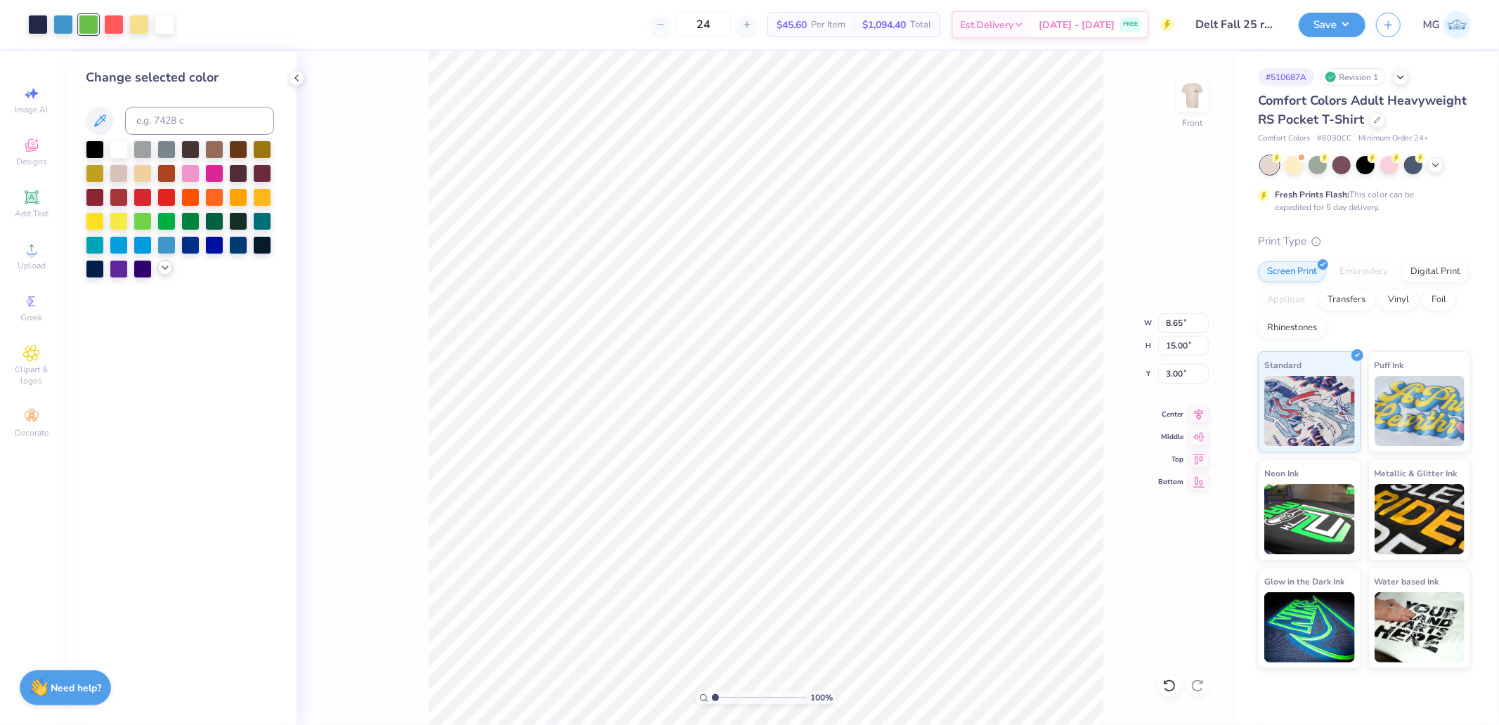
click at [160, 268] on icon at bounding box center [165, 267] width 11 height 11
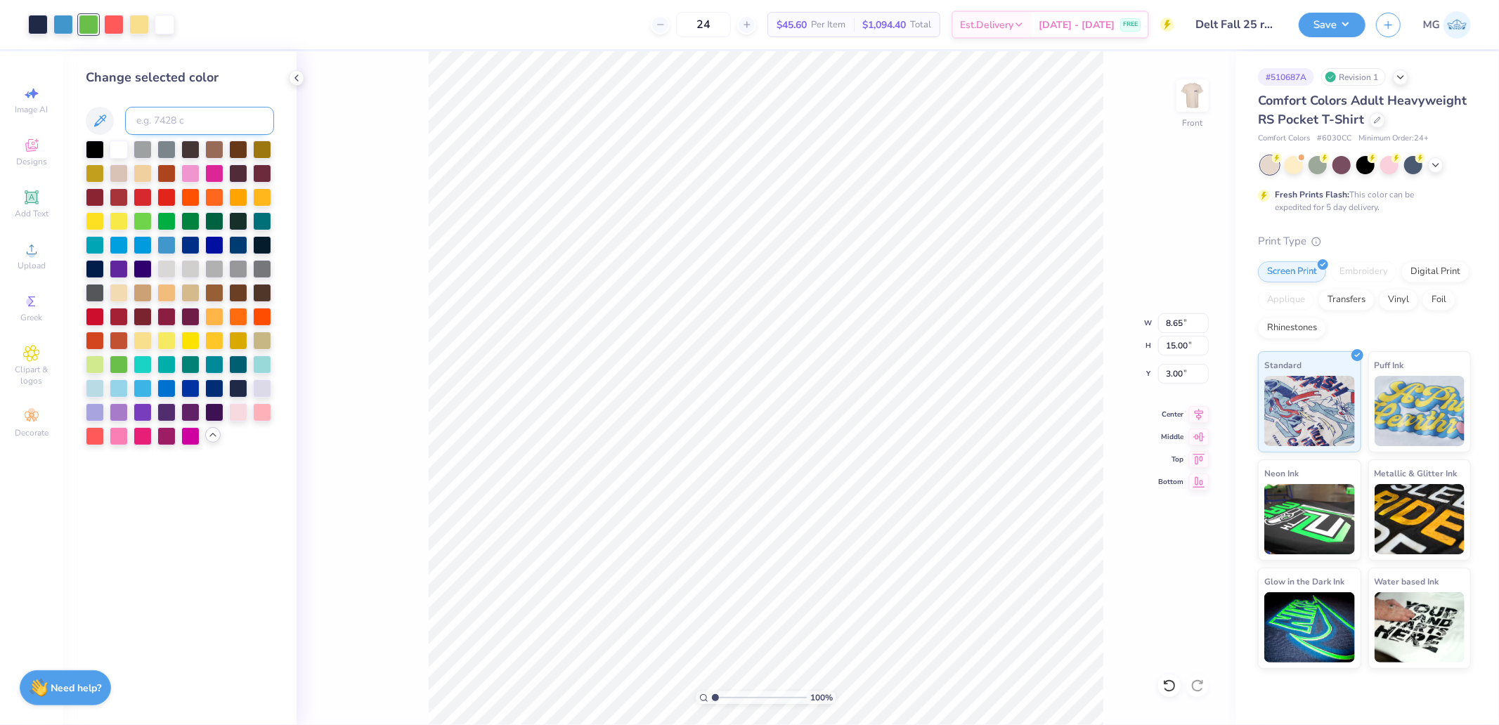
click at [200, 117] on input at bounding box center [199, 121] width 149 height 28
type input "5645"
type input "351"
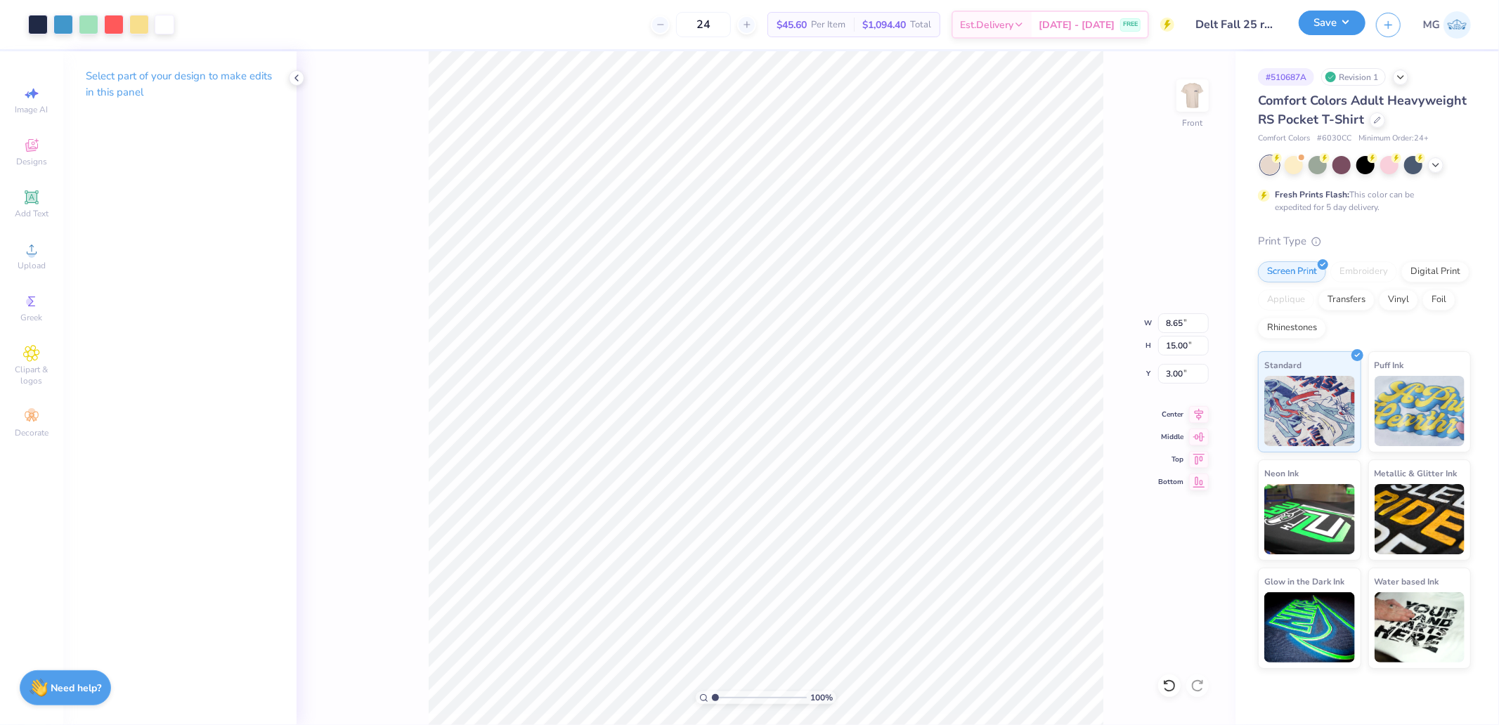
click at [1328, 29] on button "Save" at bounding box center [1332, 23] width 67 height 25
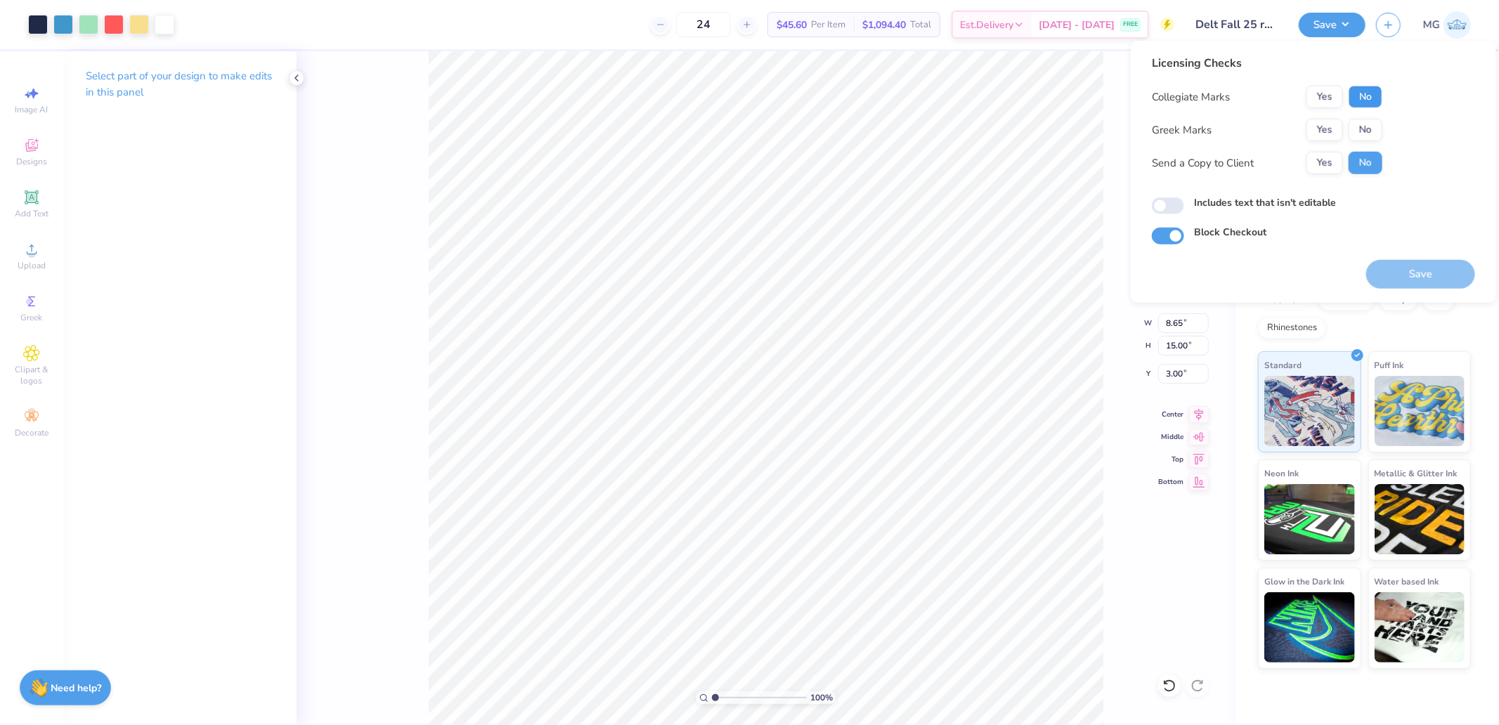
click at [1373, 98] on button "No" at bounding box center [1366, 97] width 34 height 22
click at [1339, 128] on button "Yes" at bounding box center [1325, 130] width 37 height 22
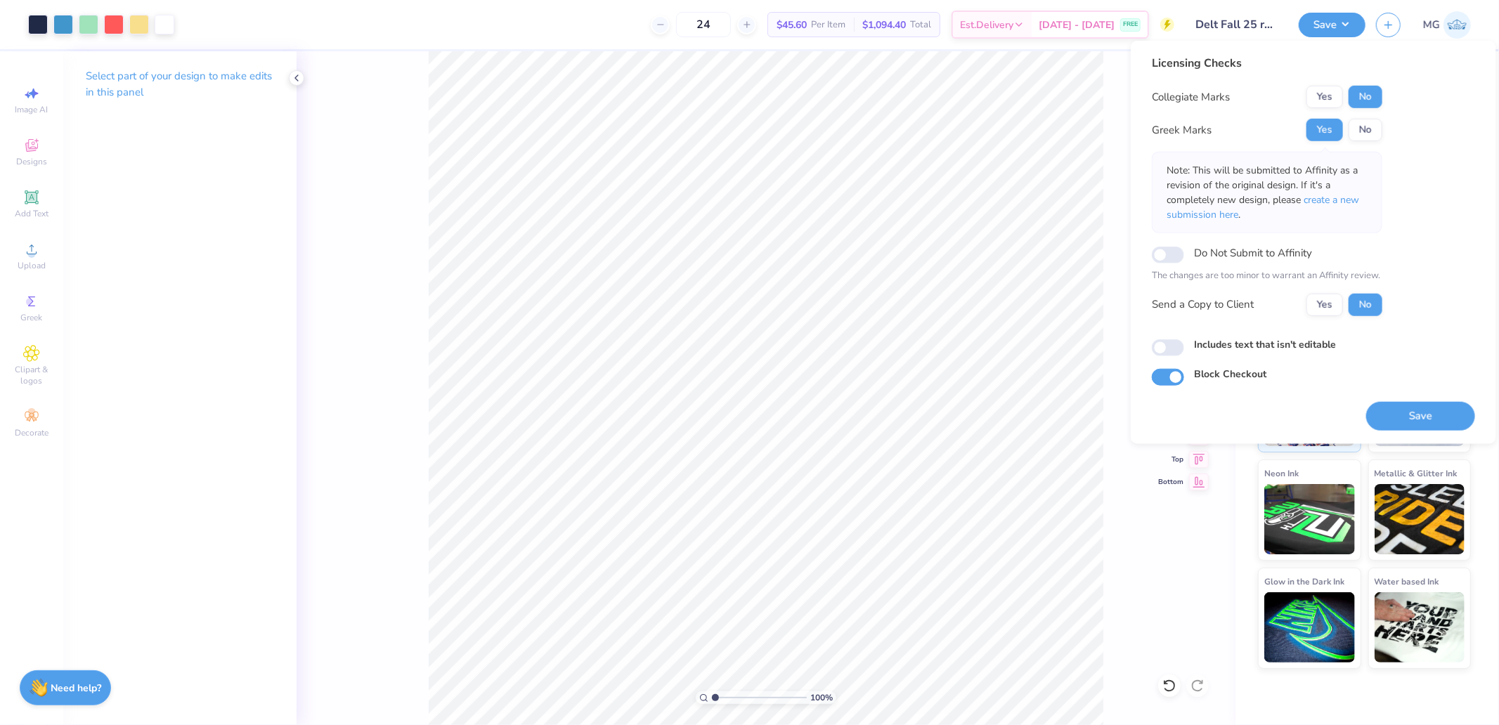
click at [1400, 411] on button "Save" at bounding box center [1420, 415] width 109 height 29
